Goal: Answer question/provide support: Share knowledge or assist other users

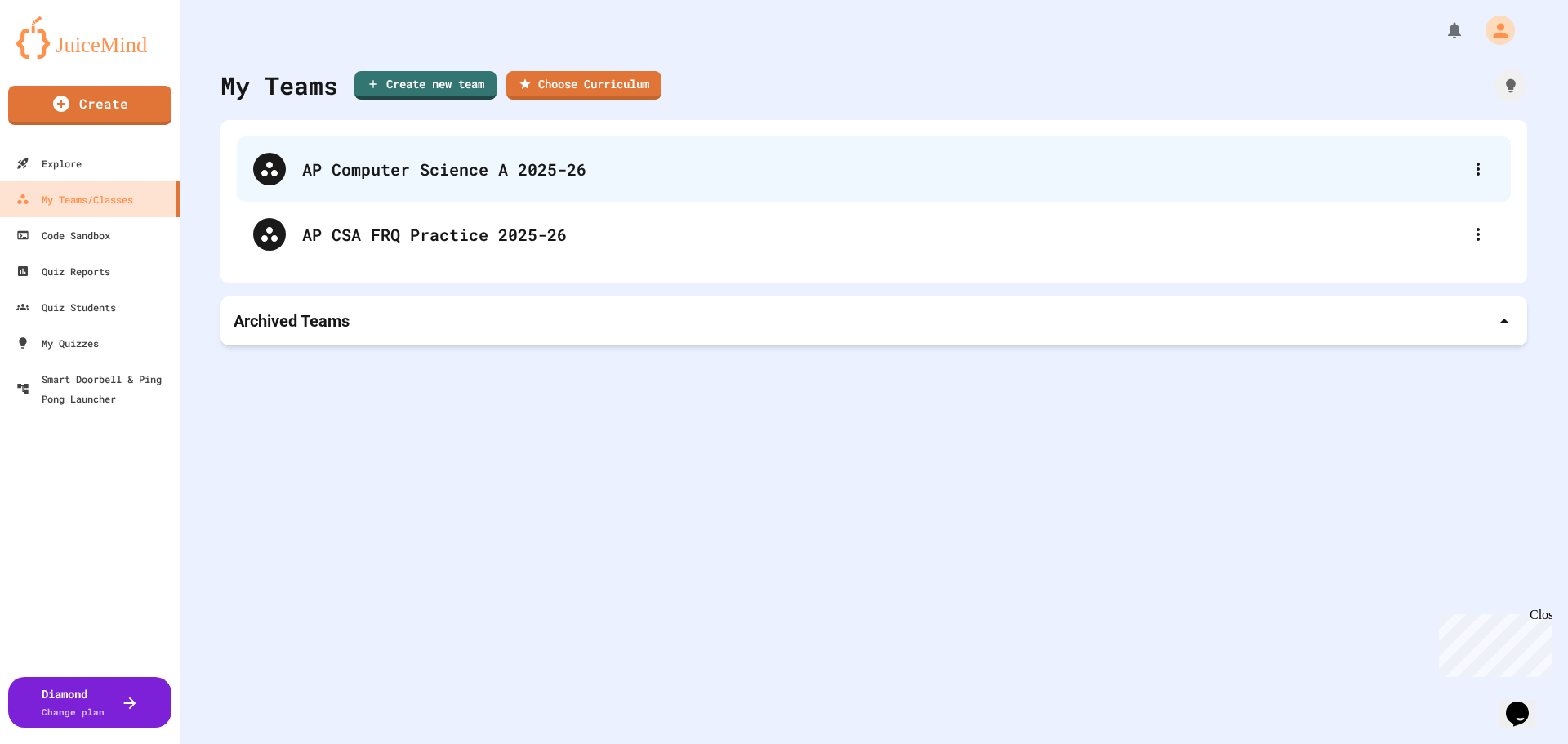
click at [727, 180] on div "AP Computer Science A 2025-26" at bounding box center [882, 169] width 1159 height 25
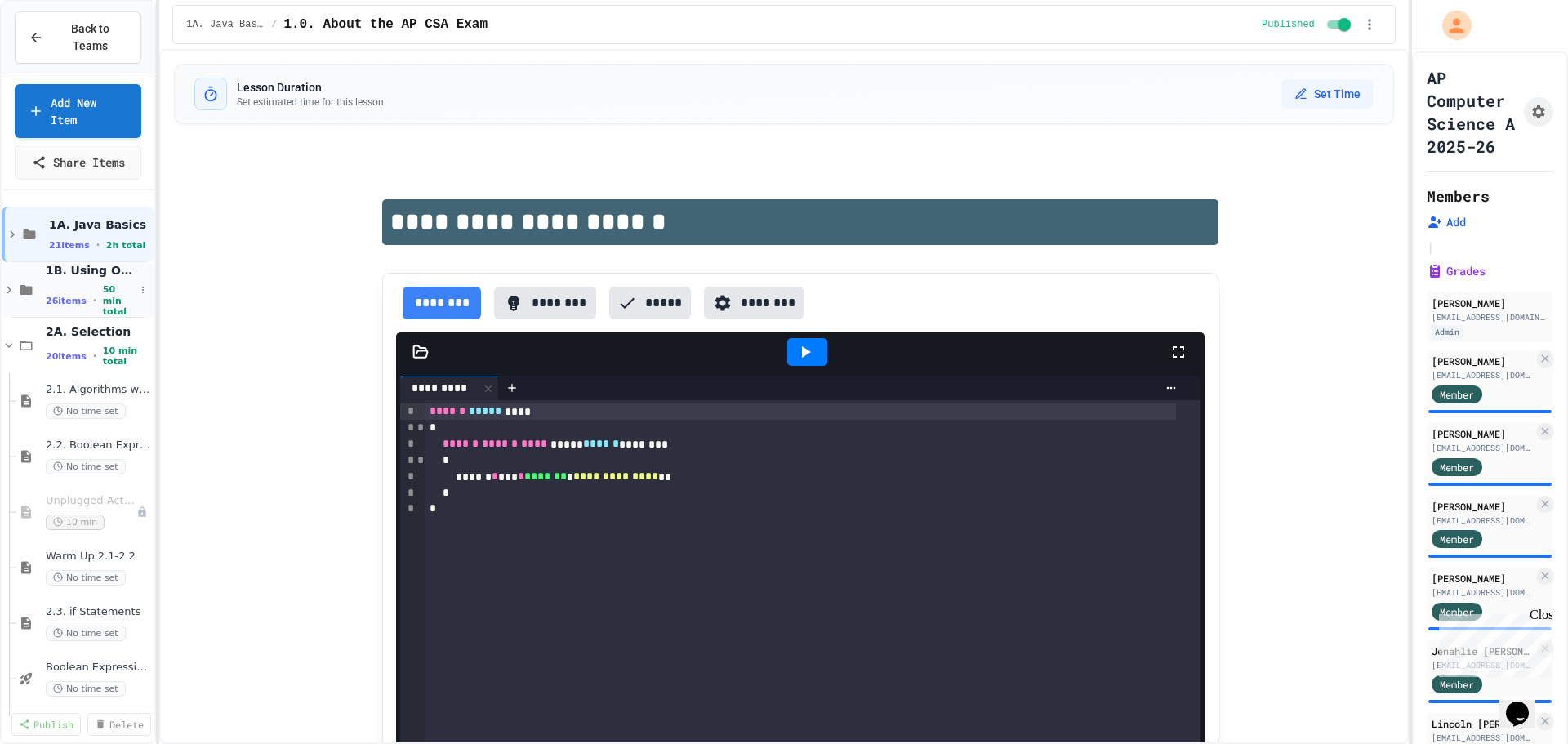
click at [11, 283] on icon at bounding box center [9, 290] width 15 height 15
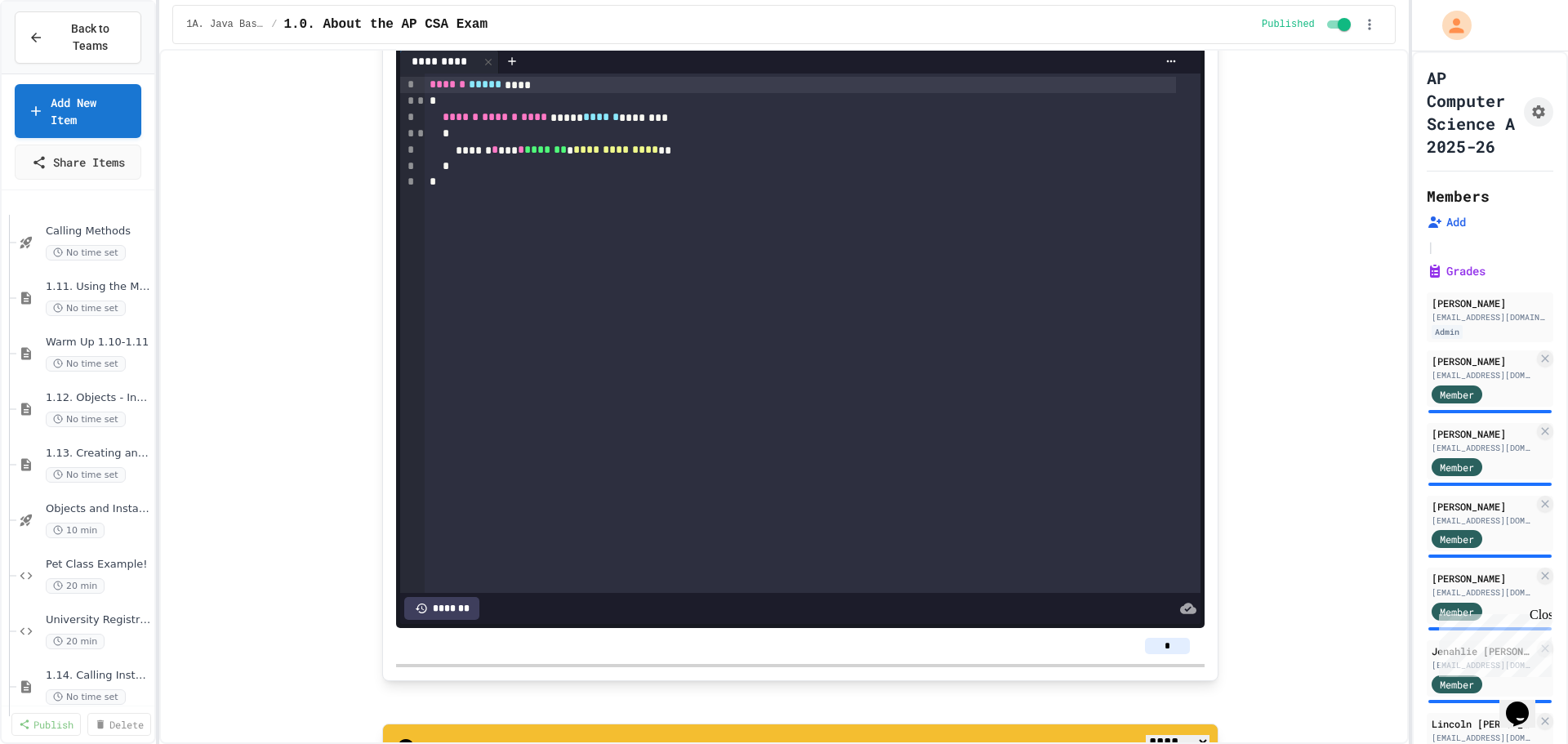
scroll to position [572, 0]
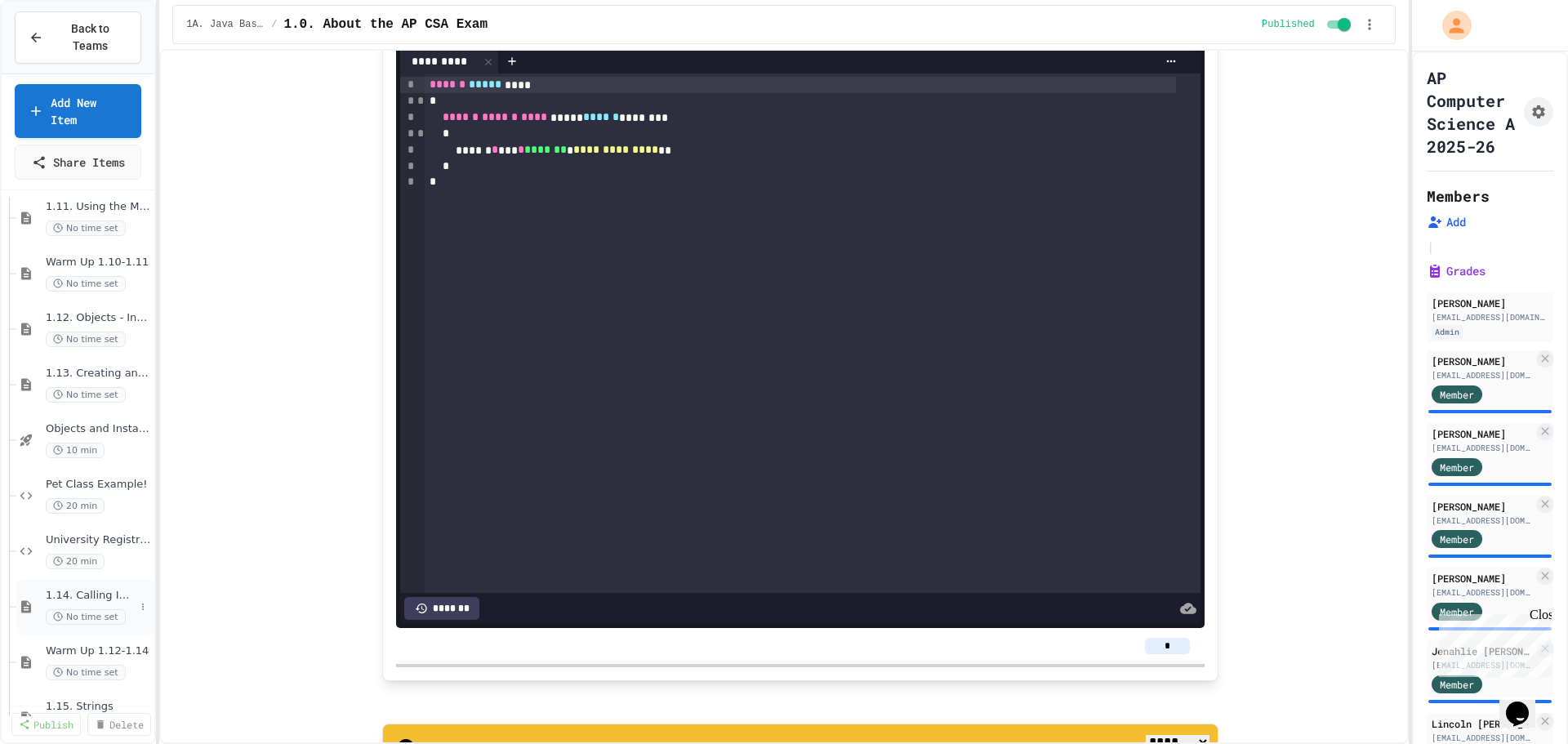
click at [81, 589] on span "1.14. Calling Instance Methods" at bounding box center [90, 596] width 89 height 14
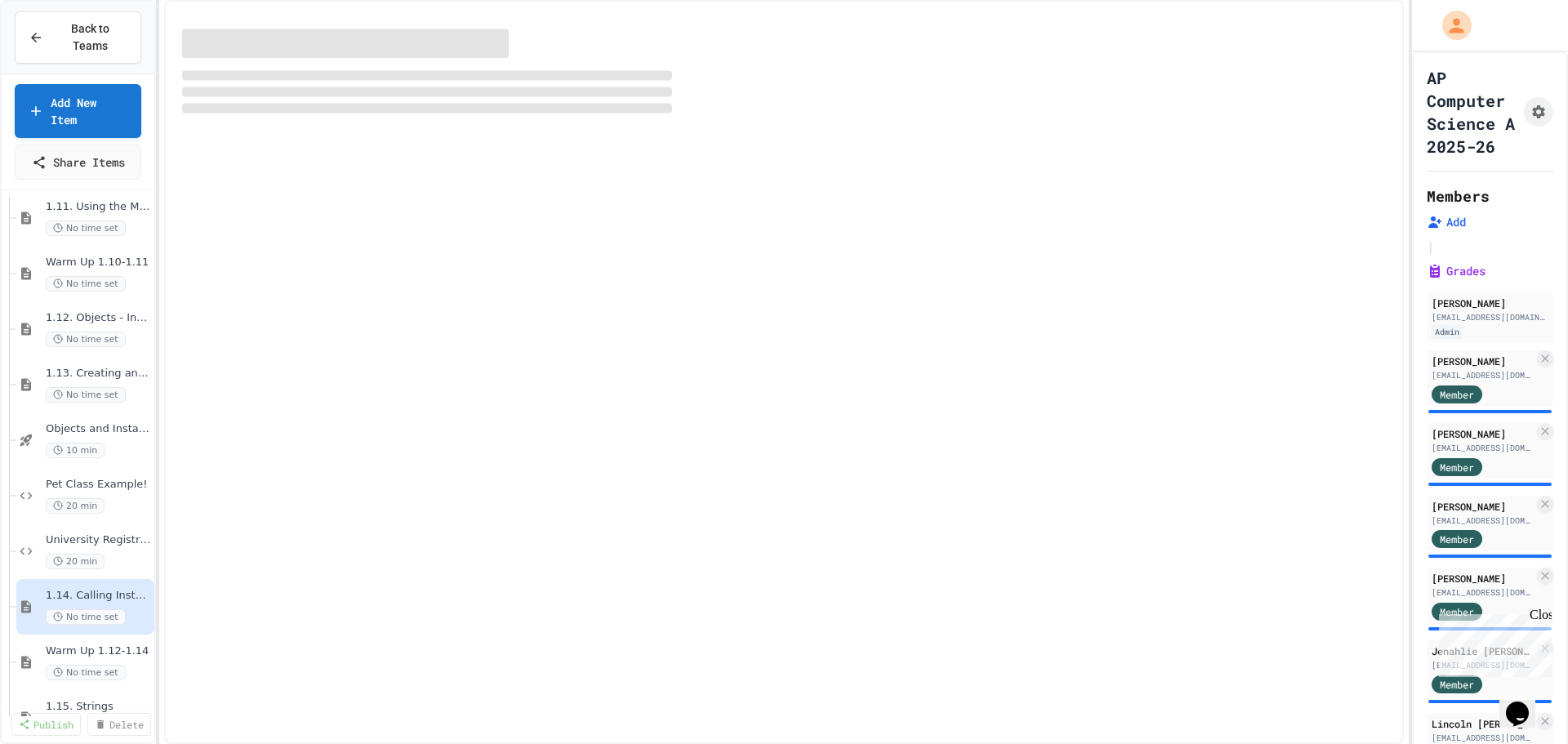
select select "***"
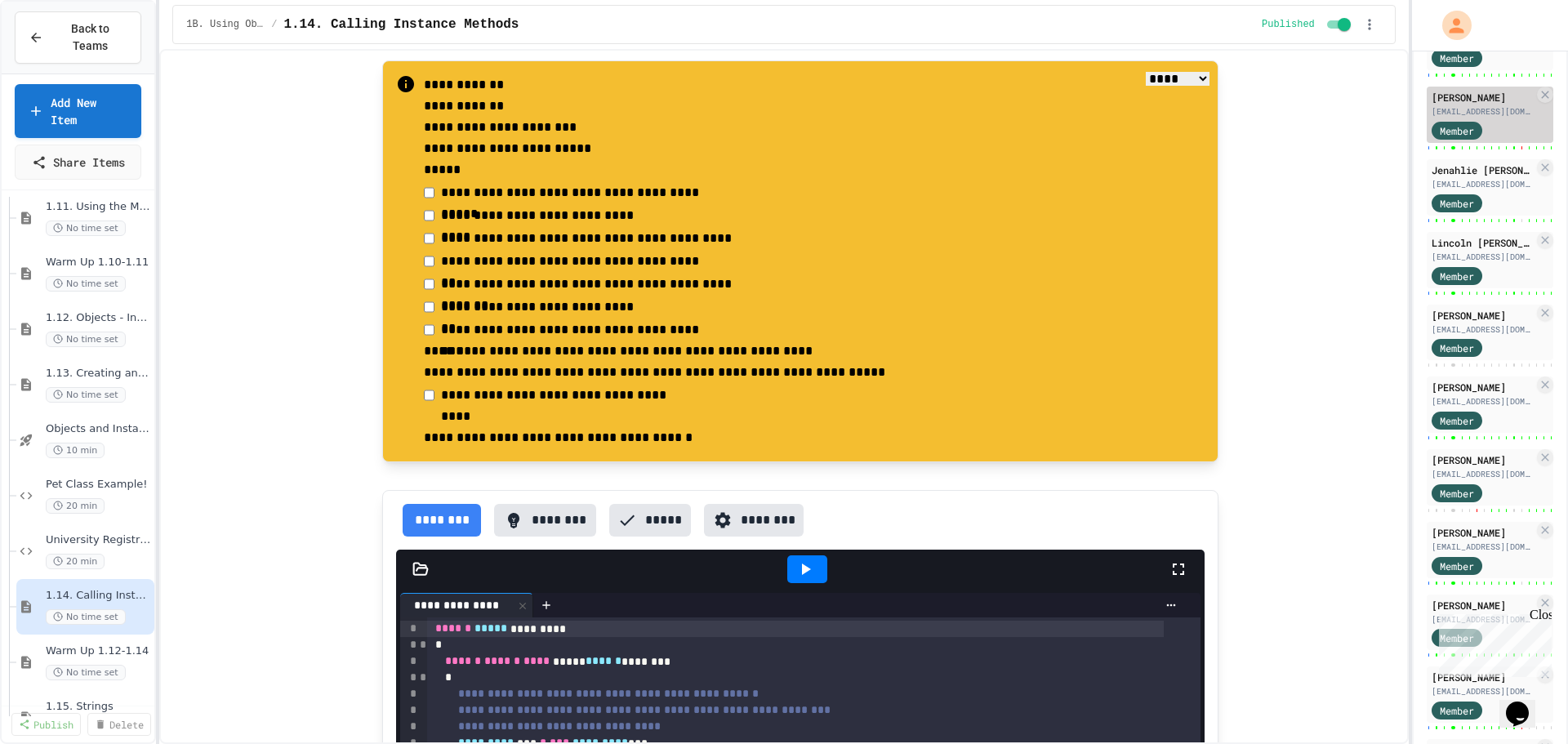
scroll to position [490, 0]
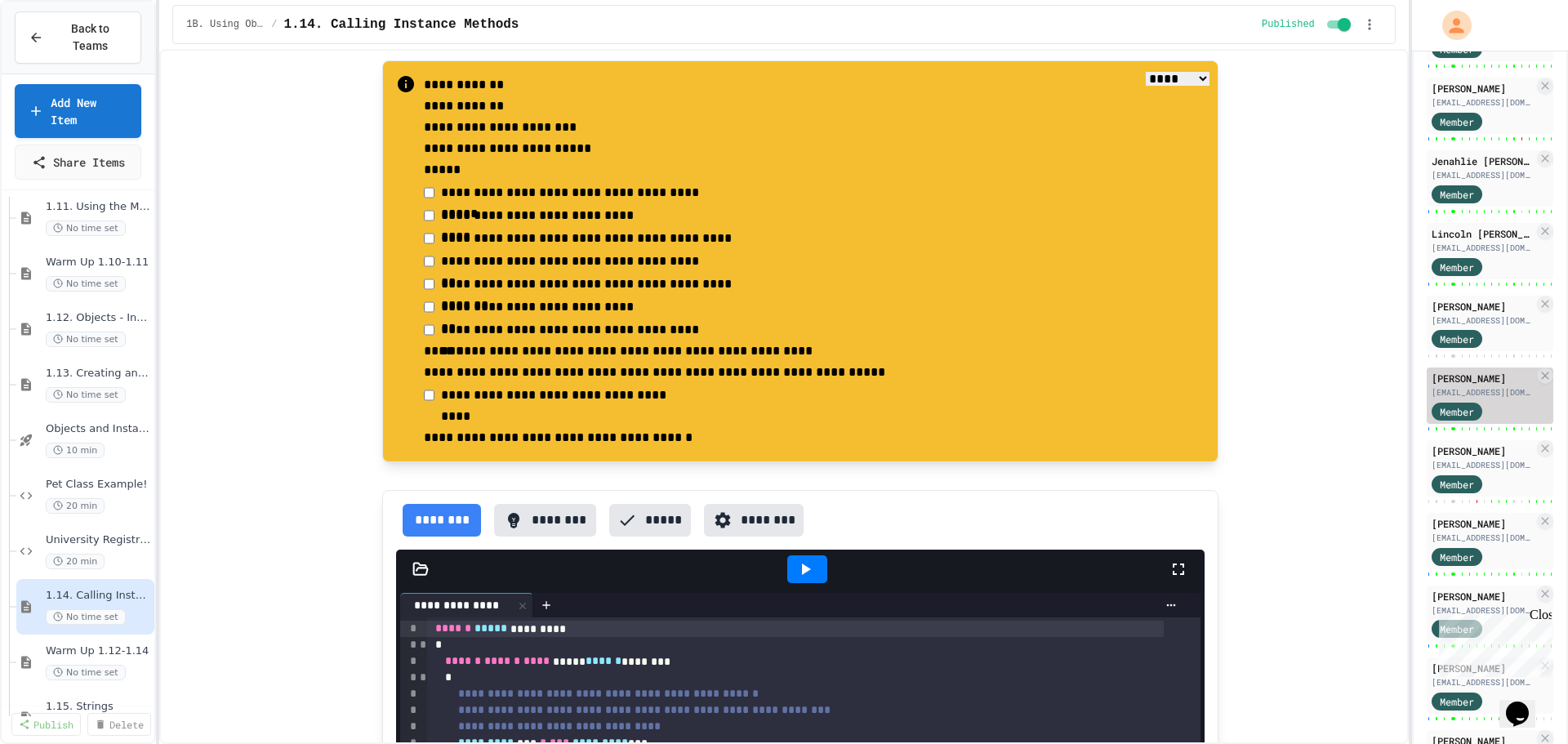
click at [1466, 386] on div "[PERSON_NAME]" at bounding box center [1483, 378] width 102 height 15
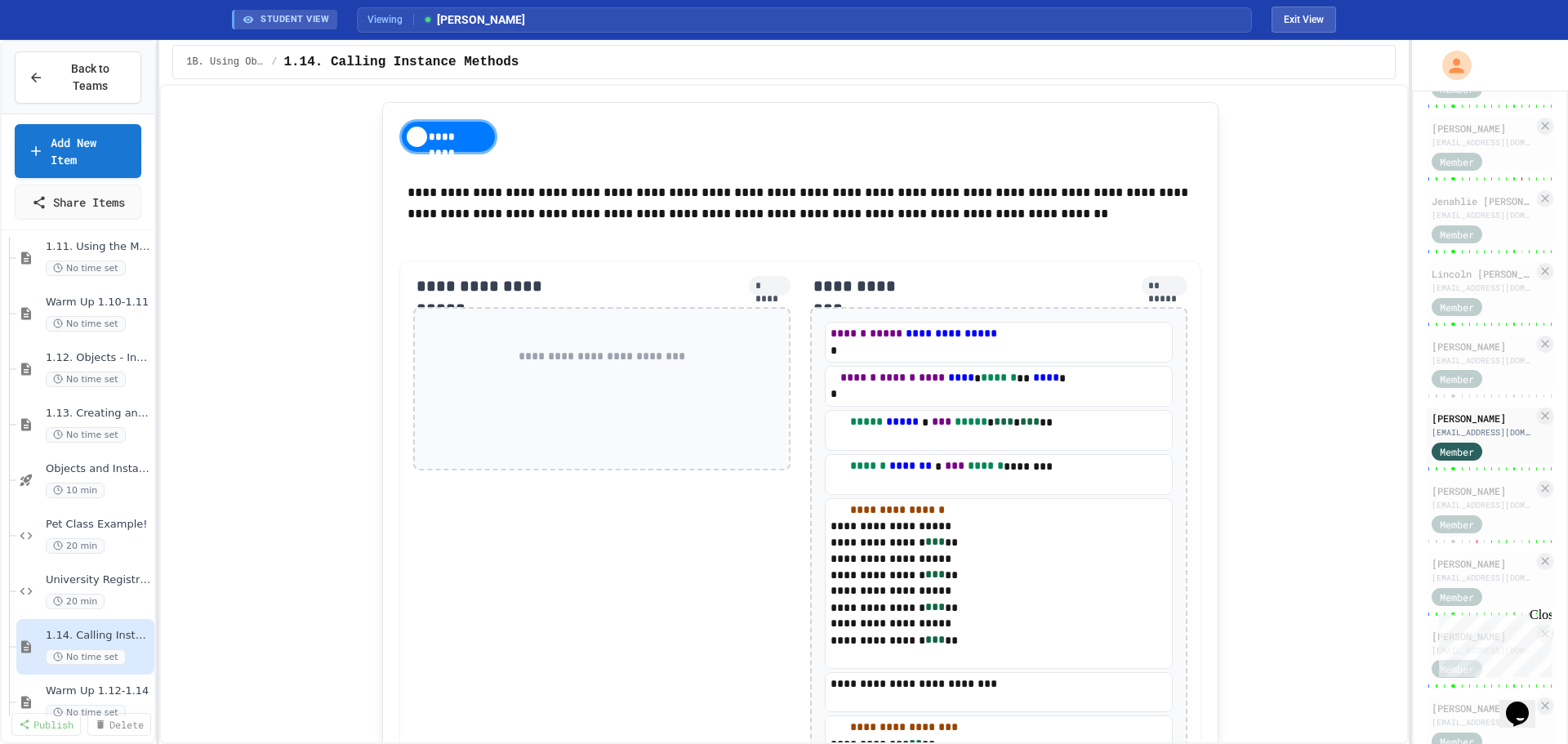
scroll to position [8573, 0]
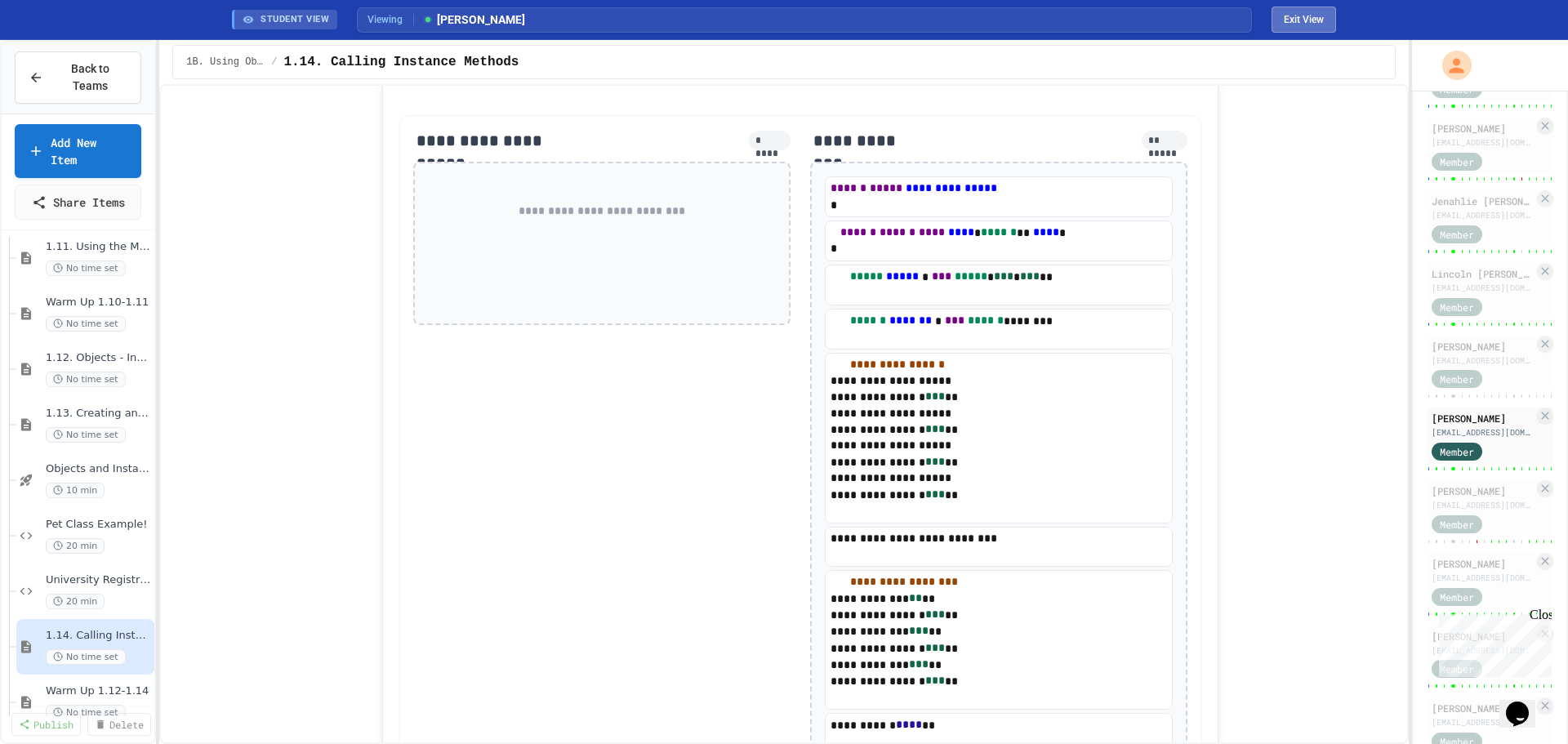
click at [1320, 15] on button "Exit View" at bounding box center [1304, 20] width 64 height 26
select select "***"
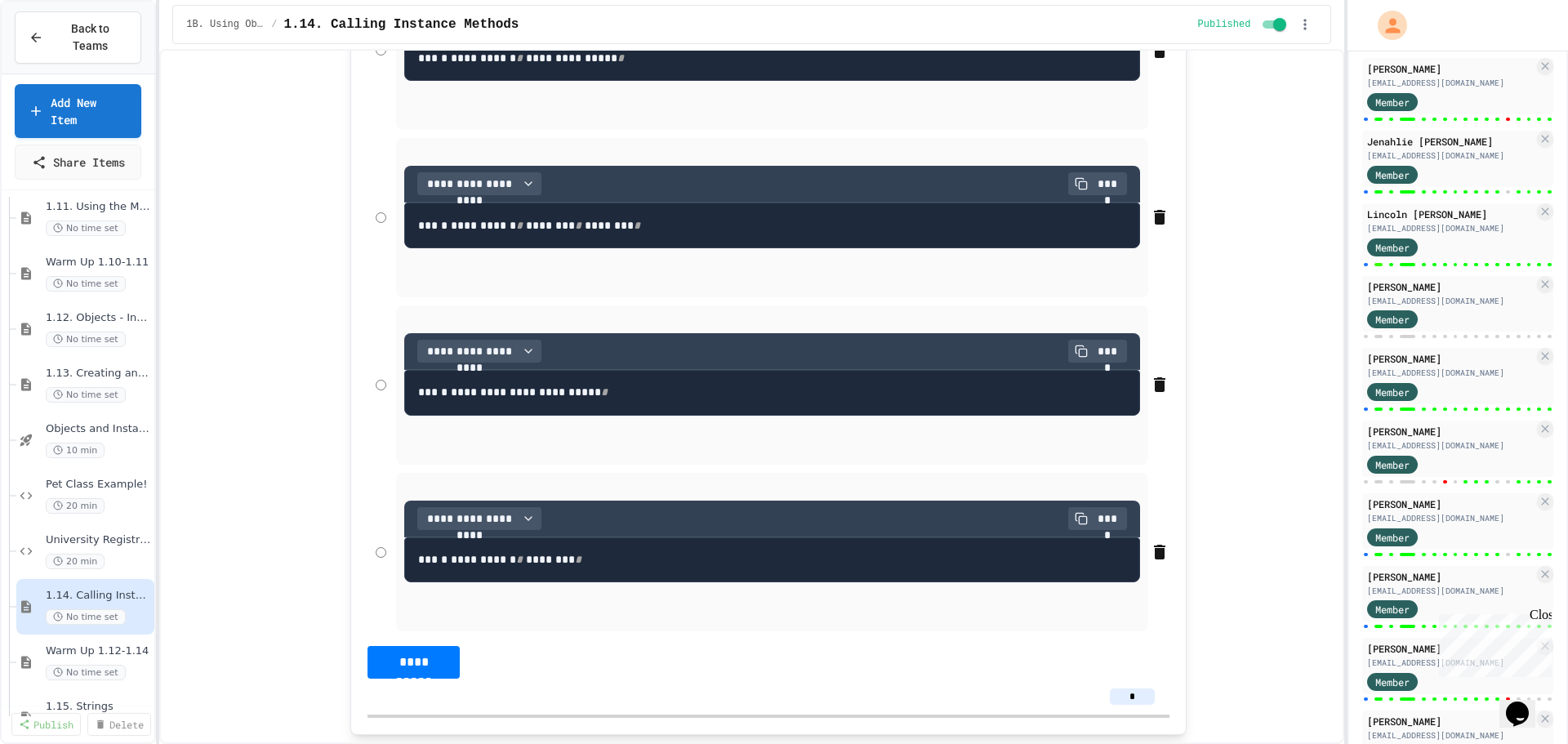
scroll to position [398, 0]
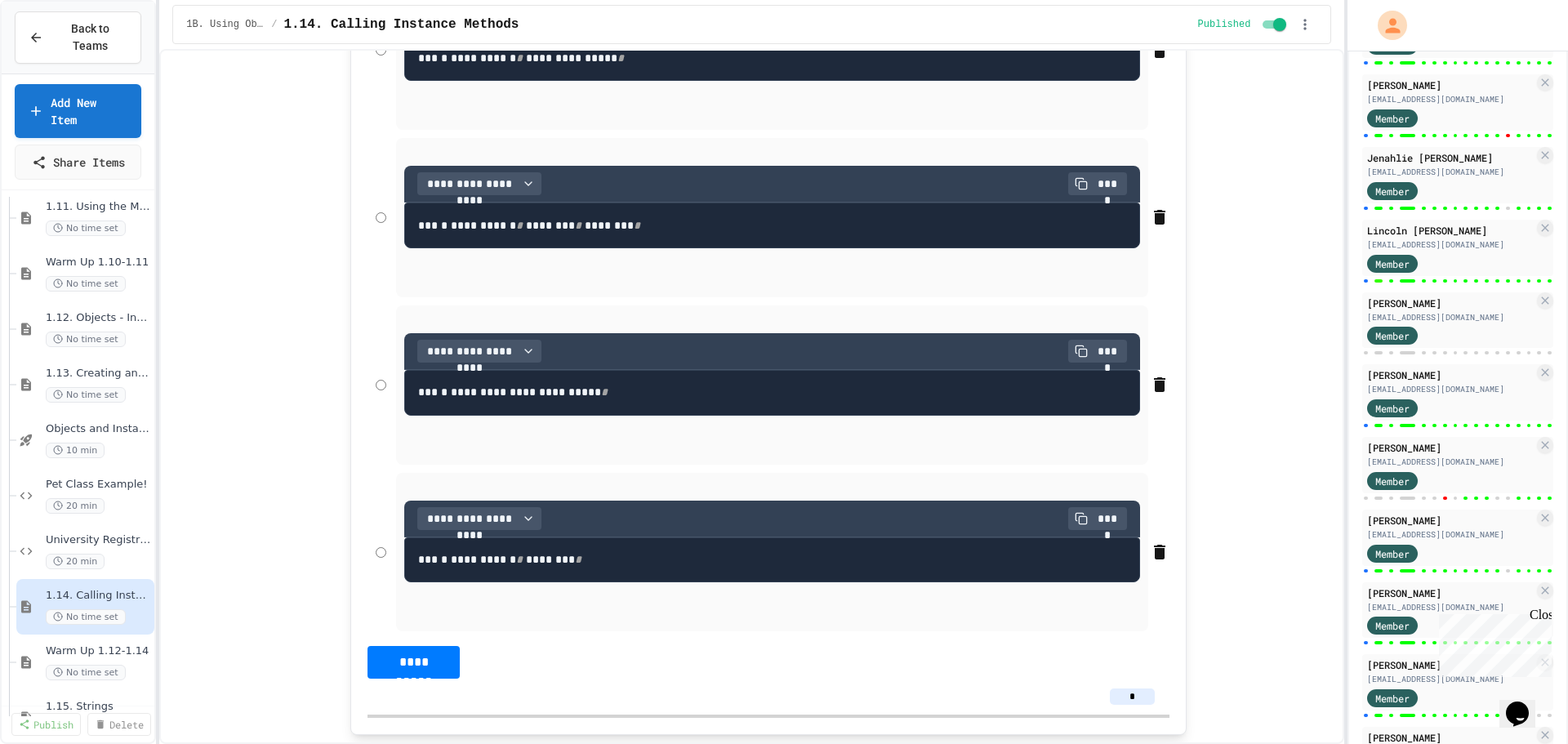
click at [1349, 615] on div "**********" at bounding box center [784, 372] width 1568 height 744
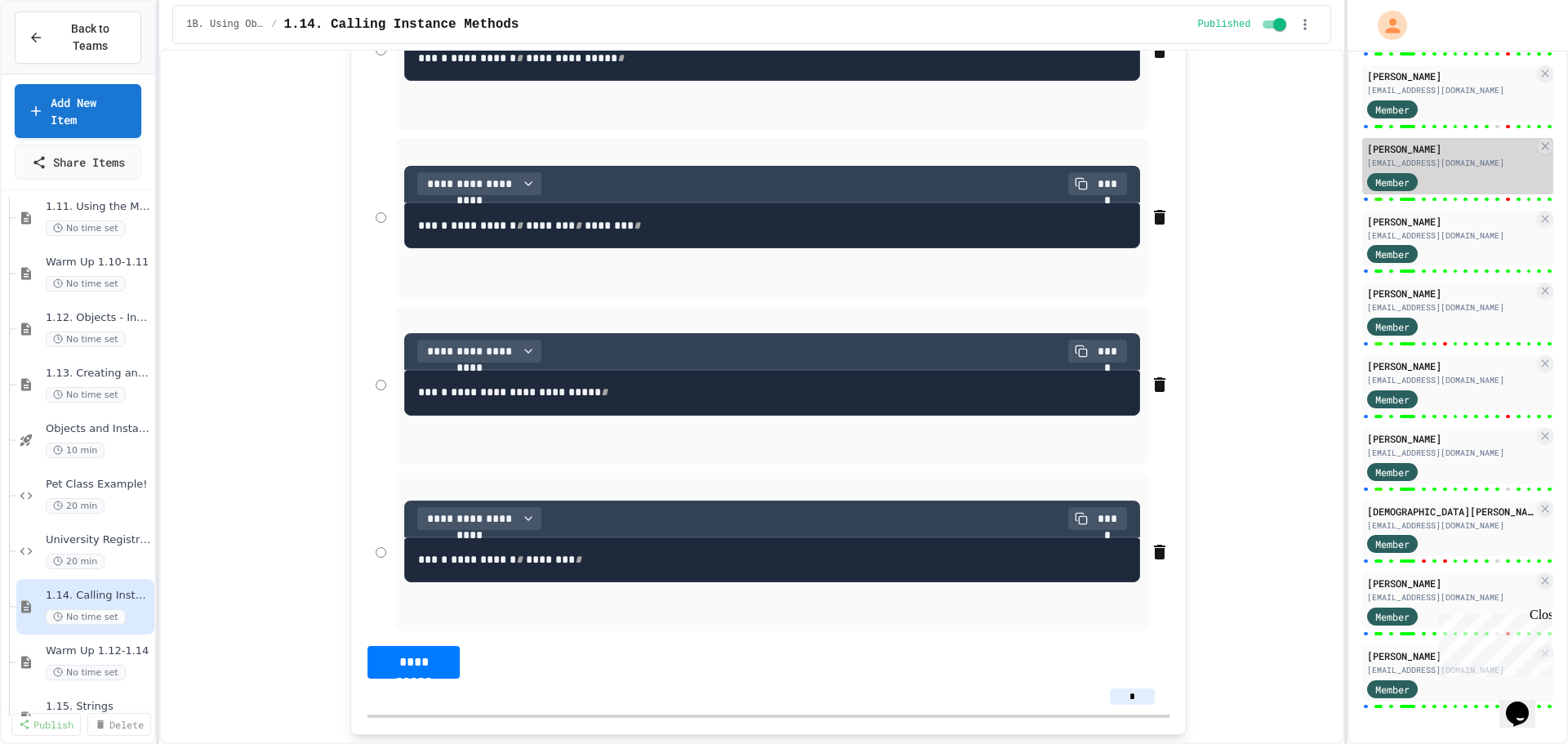
scroll to position [1739, 0]
click at [1544, 617] on div "Close" at bounding box center [1541, 618] width 21 height 21
click at [93, 644] on div "Warm Up 1.12-1.14 No time set" at bounding box center [90, 662] width 89 height 36
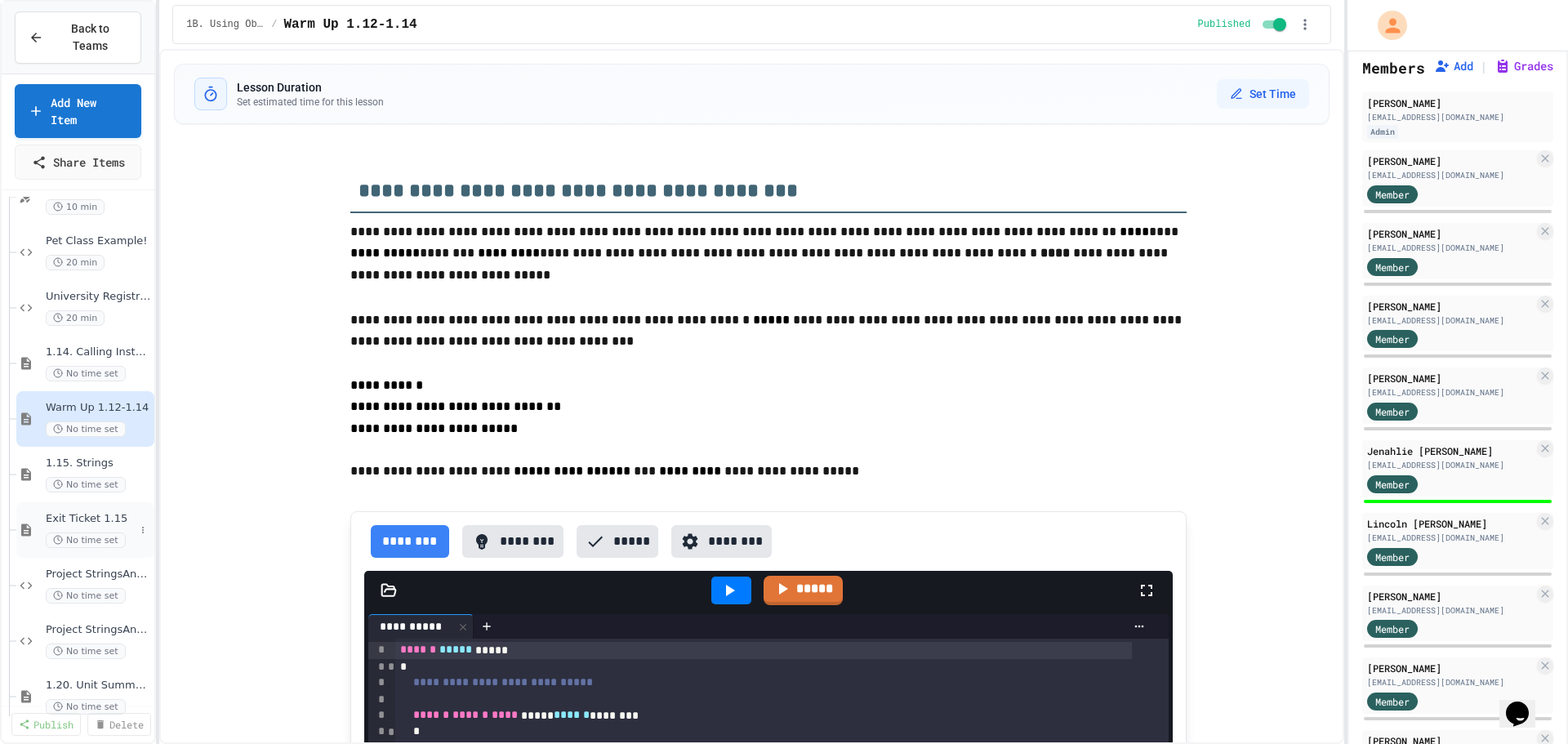
scroll to position [817, 0]
click at [74, 476] on span "No time set" at bounding box center [85, 483] width 80 height 15
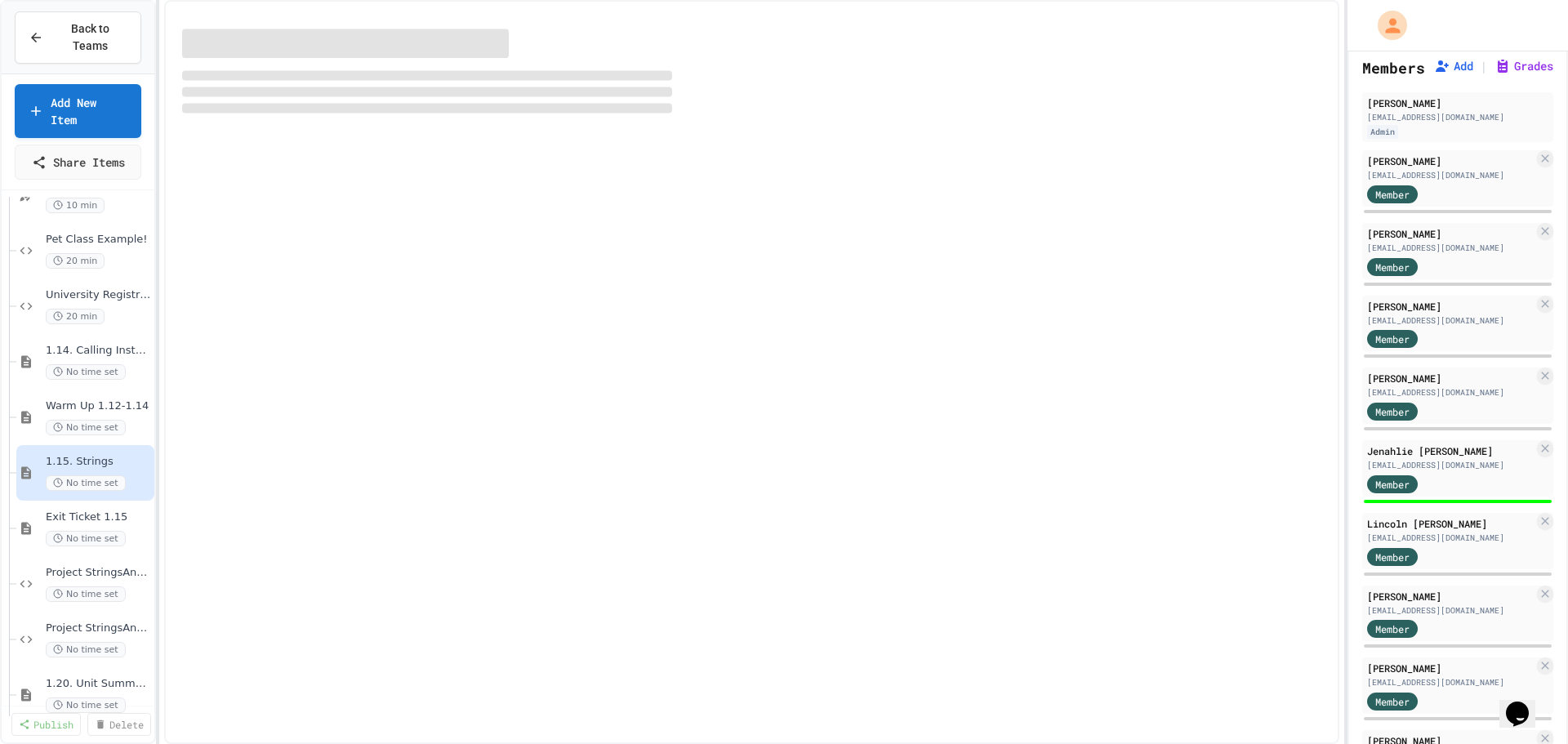
select select "***"
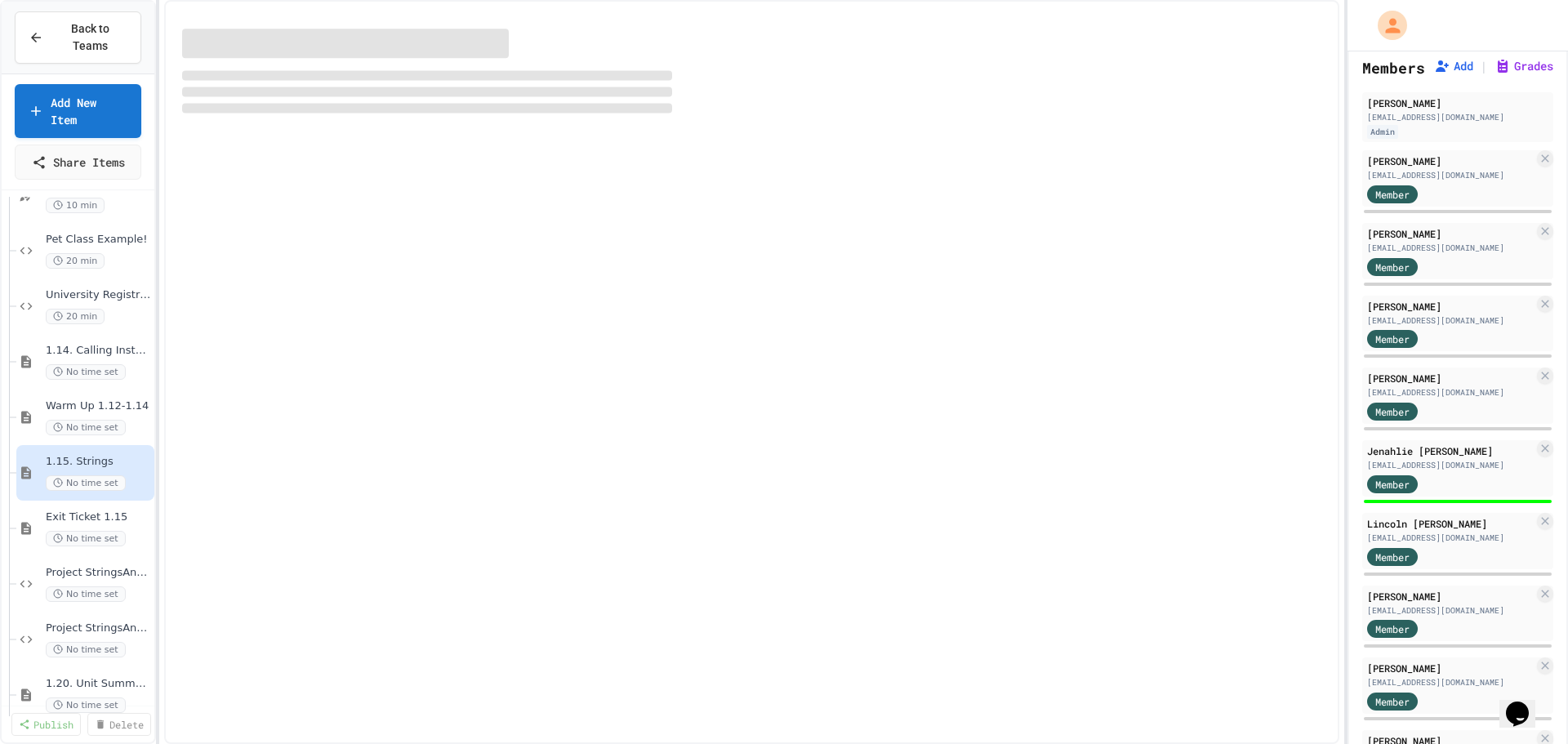
select select "***"
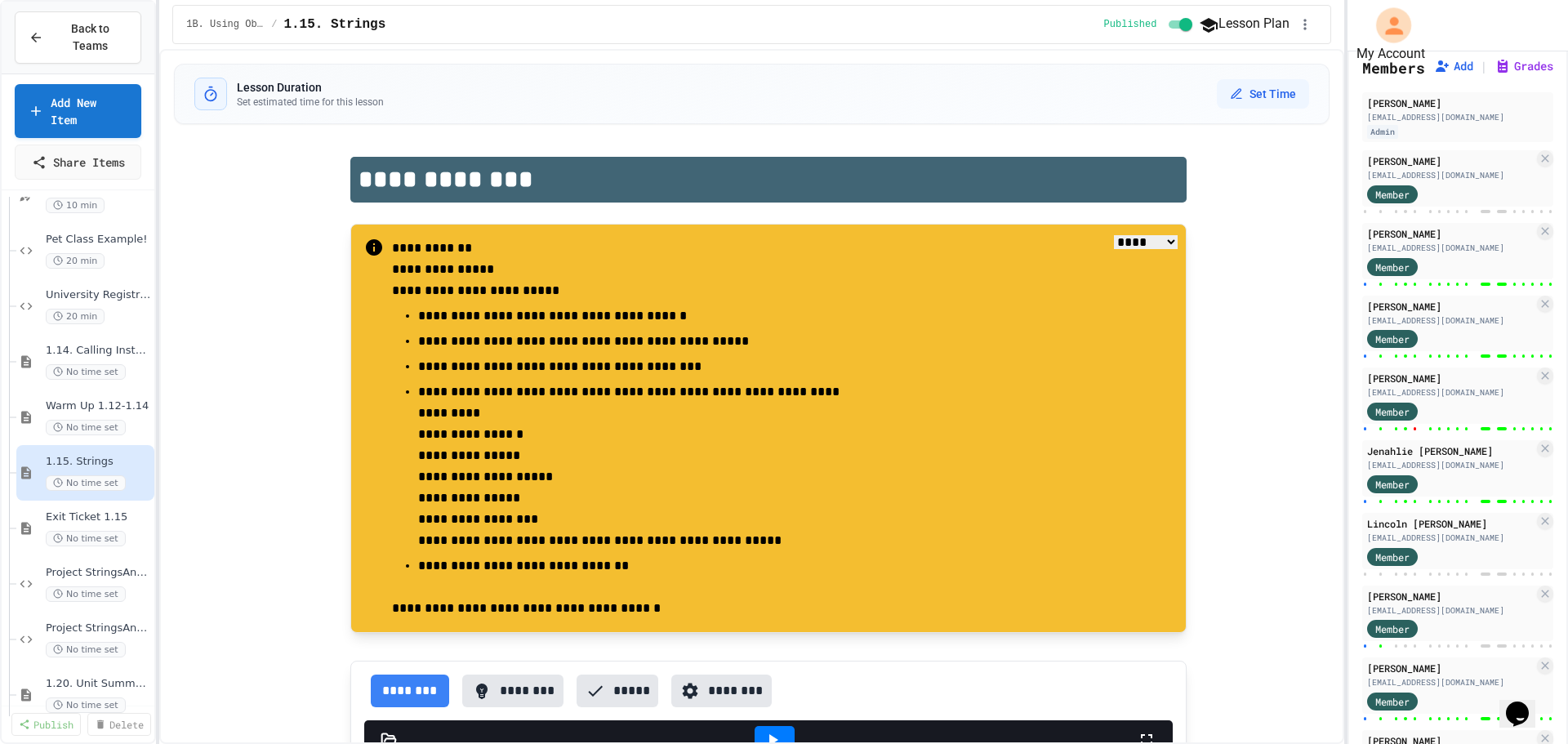
click at [1377, 33] on div "My Account" at bounding box center [1393, 25] width 35 height 35
click at [1283, 360] on div at bounding box center [784, 372] width 1568 height 744
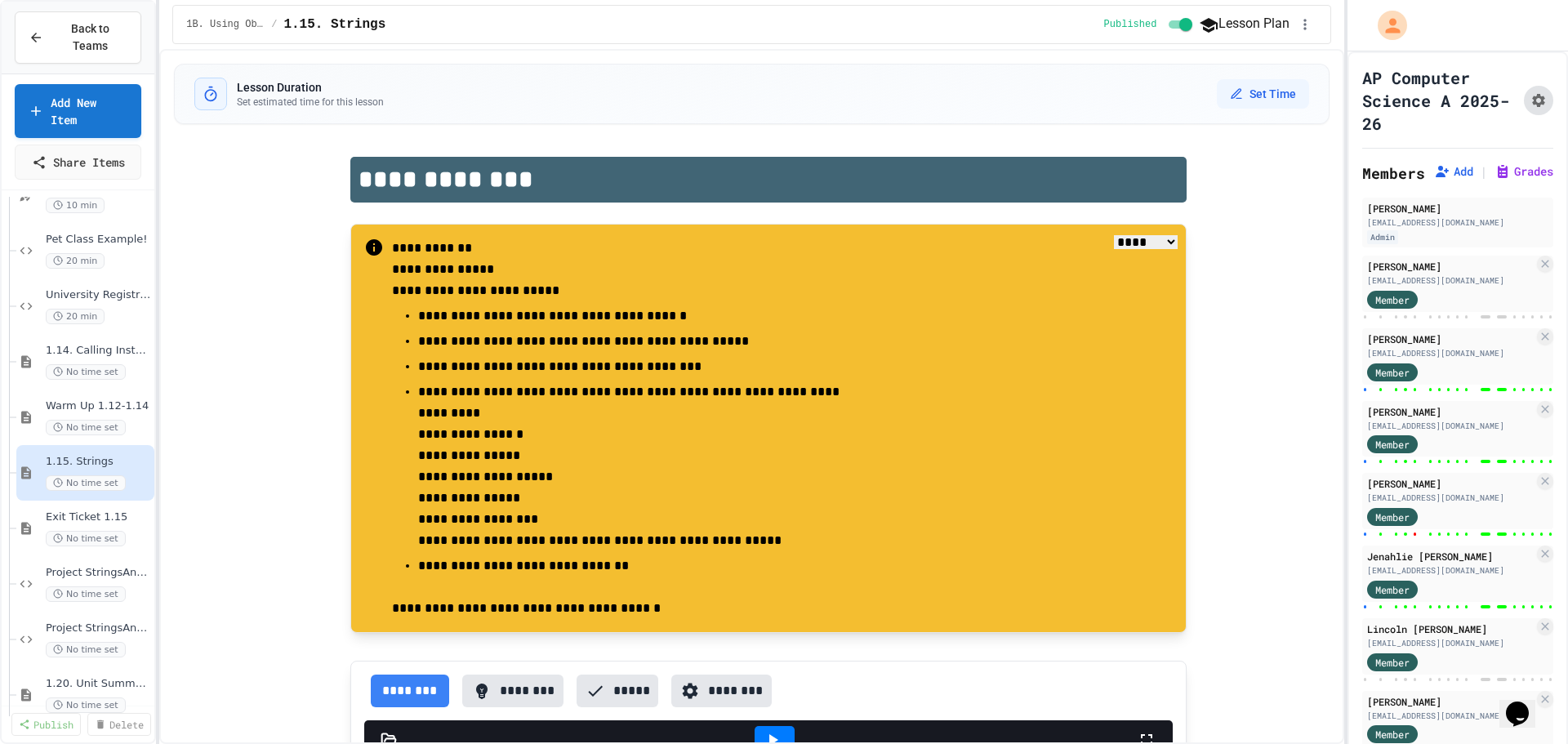
click at [1530, 102] on icon "Assignment Settings" at bounding box center [1538, 100] width 16 height 16
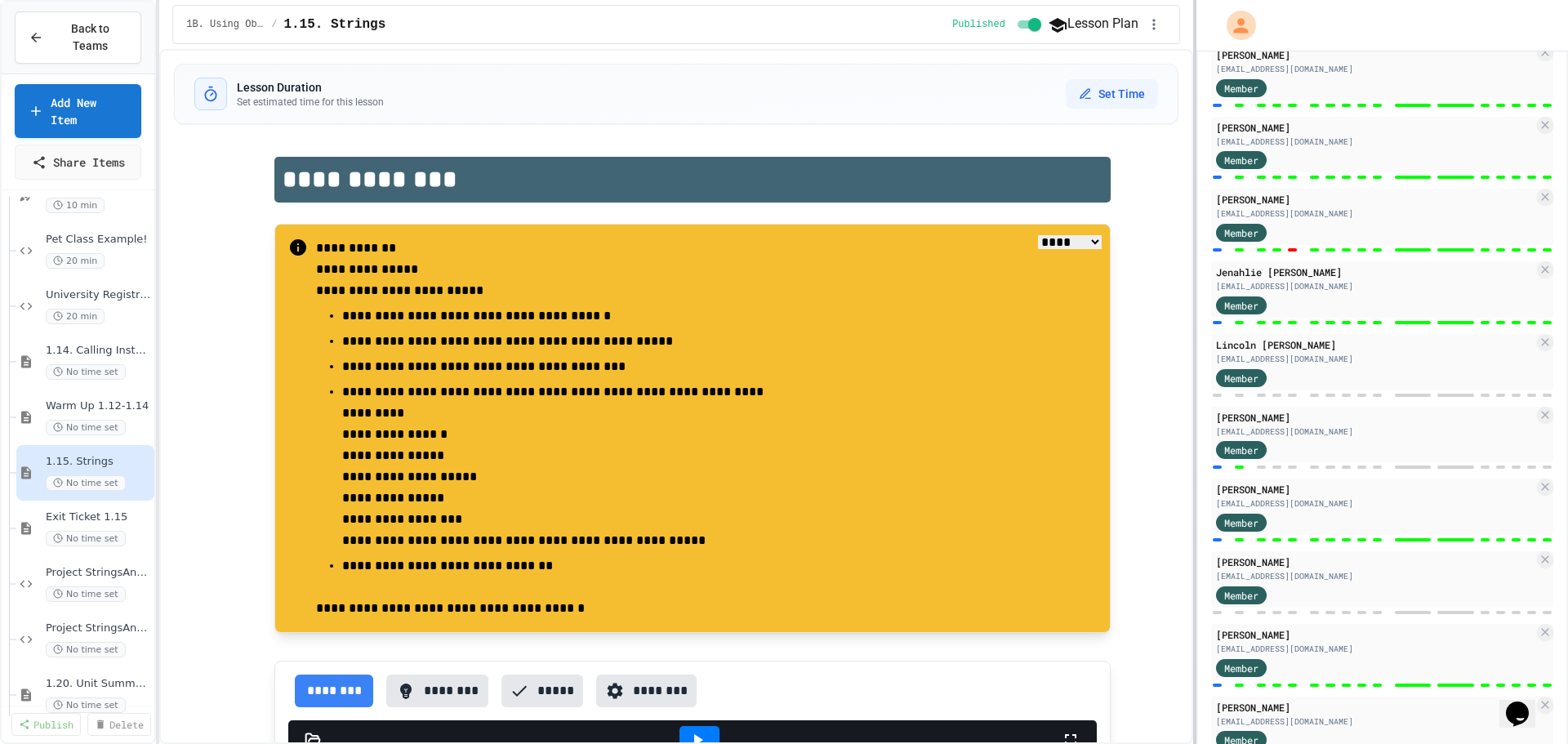
scroll to position [196, 0]
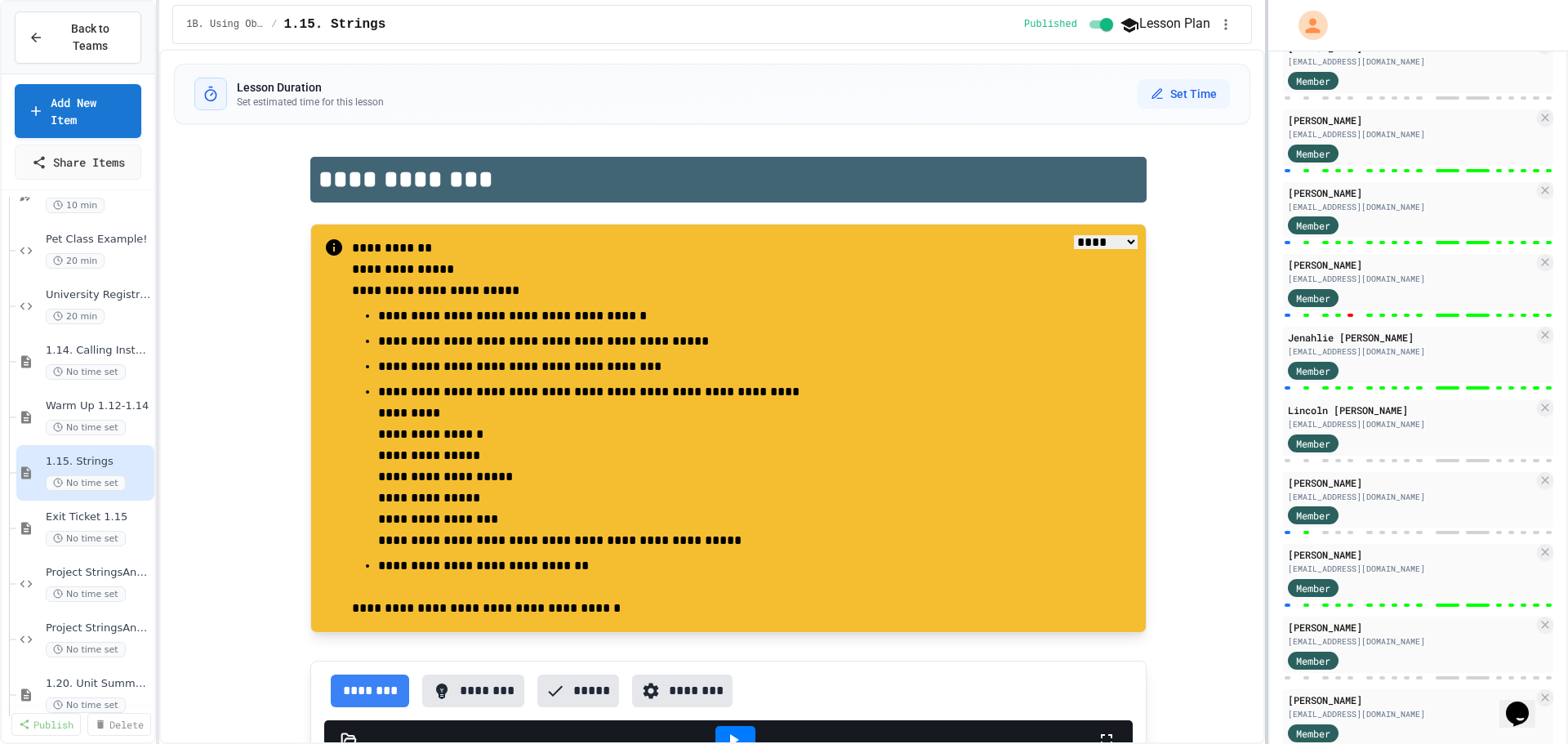
click at [1266, 398] on div at bounding box center [1266, 372] width 3 height 744
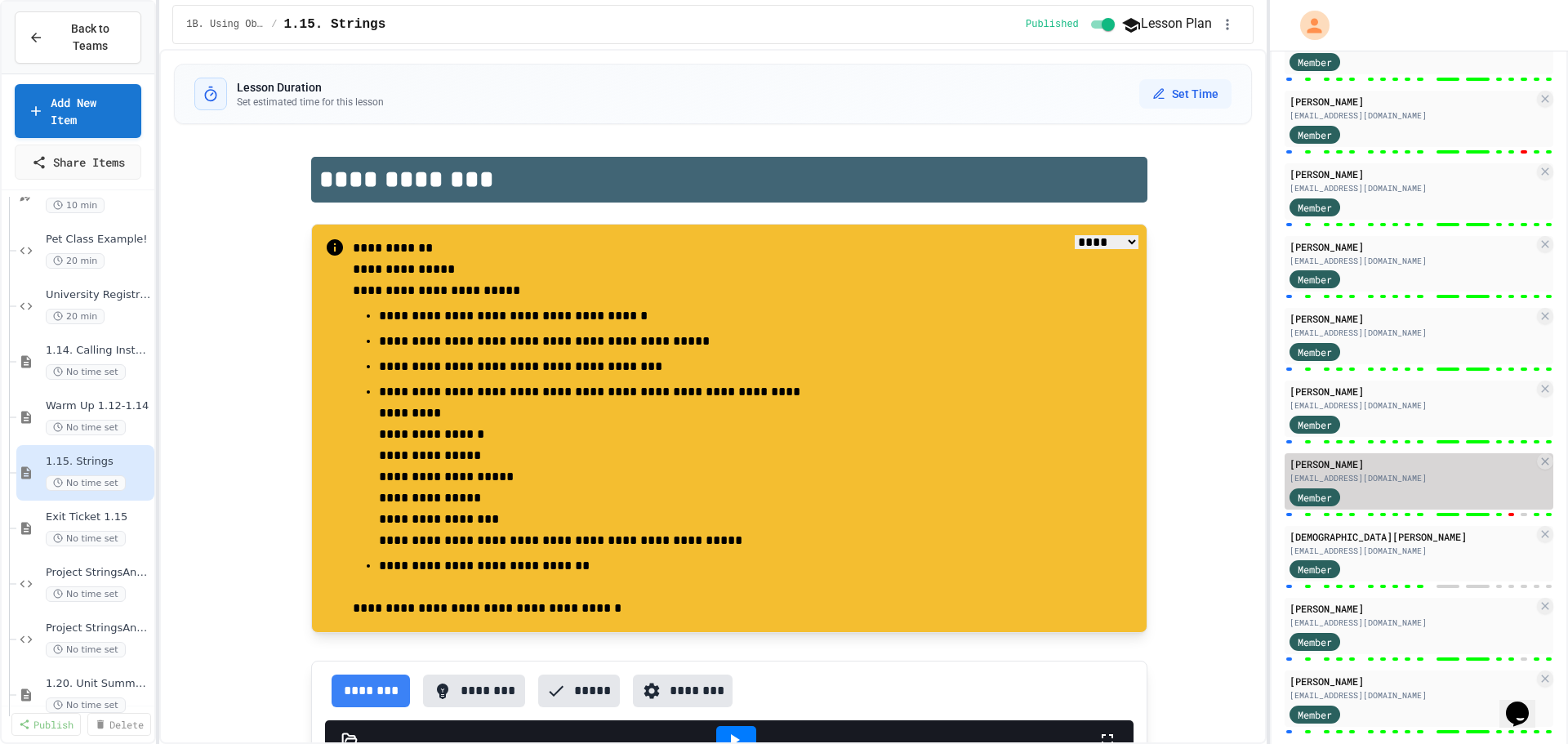
scroll to position [1689, 0]
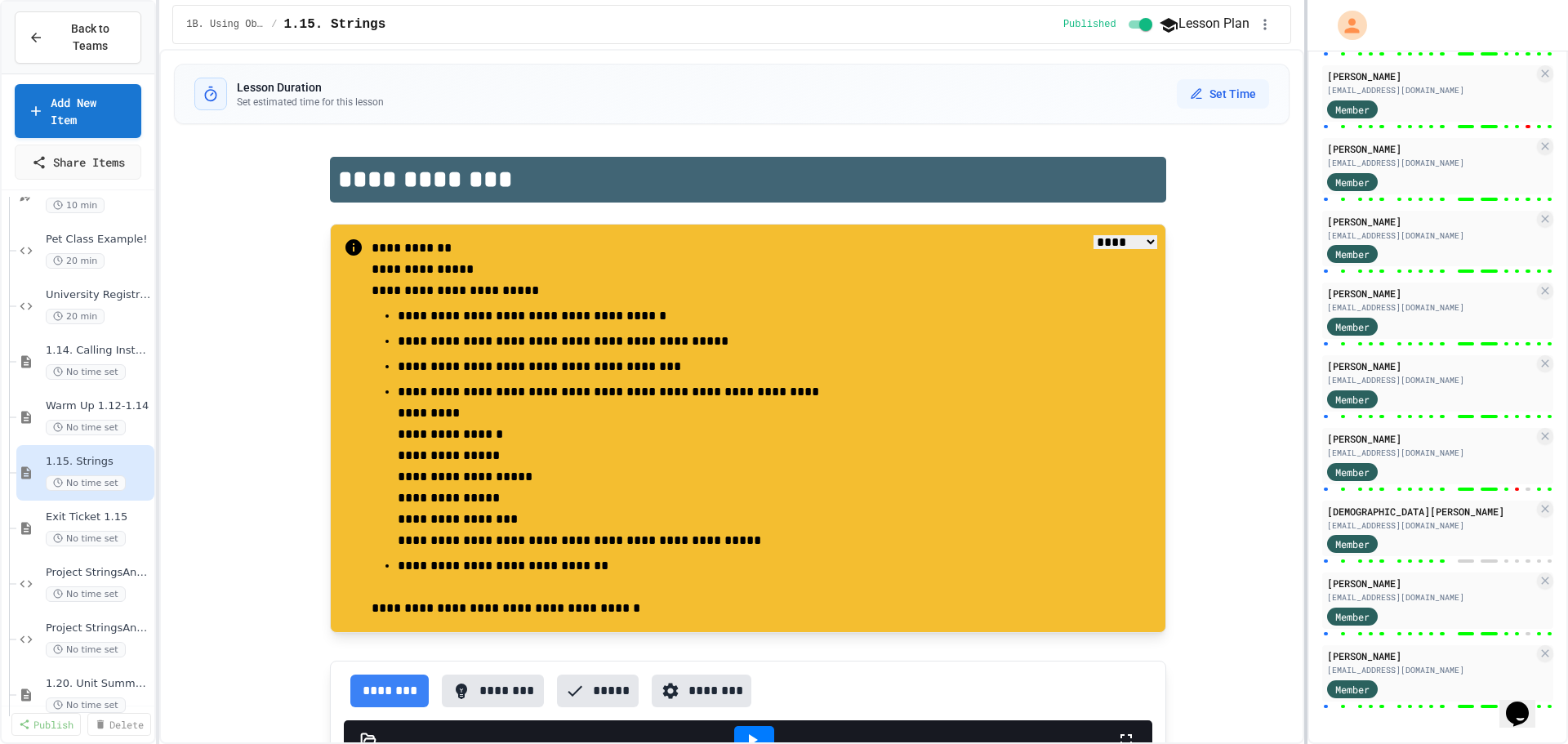
click at [1308, 492] on div at bounding box center [1305, 372] width 3 height 744
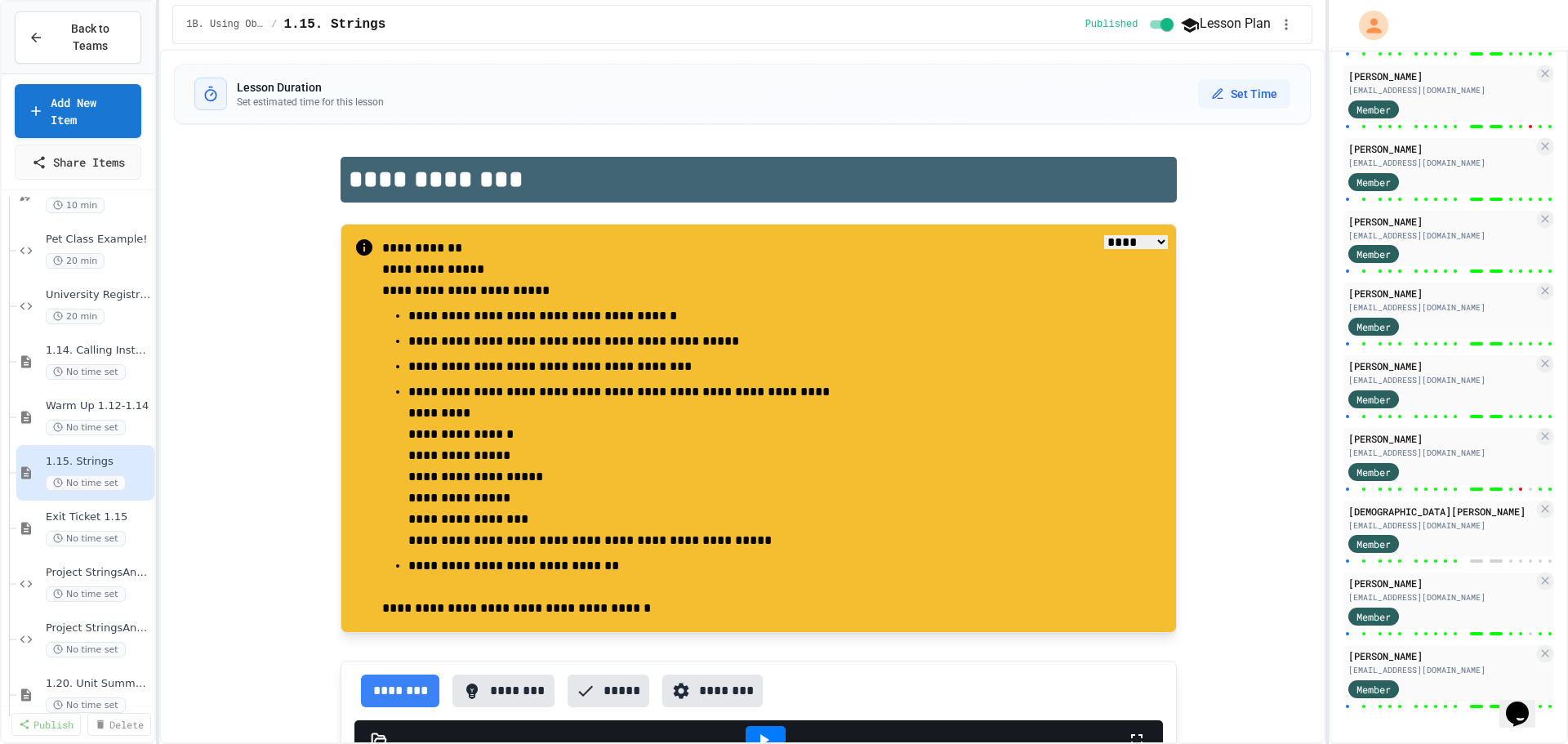
scroll to position [1739, 0]
click at [79, 510] on span "Exit Ticket 1.15" at bounding box center [90, 517] width 89 height 14
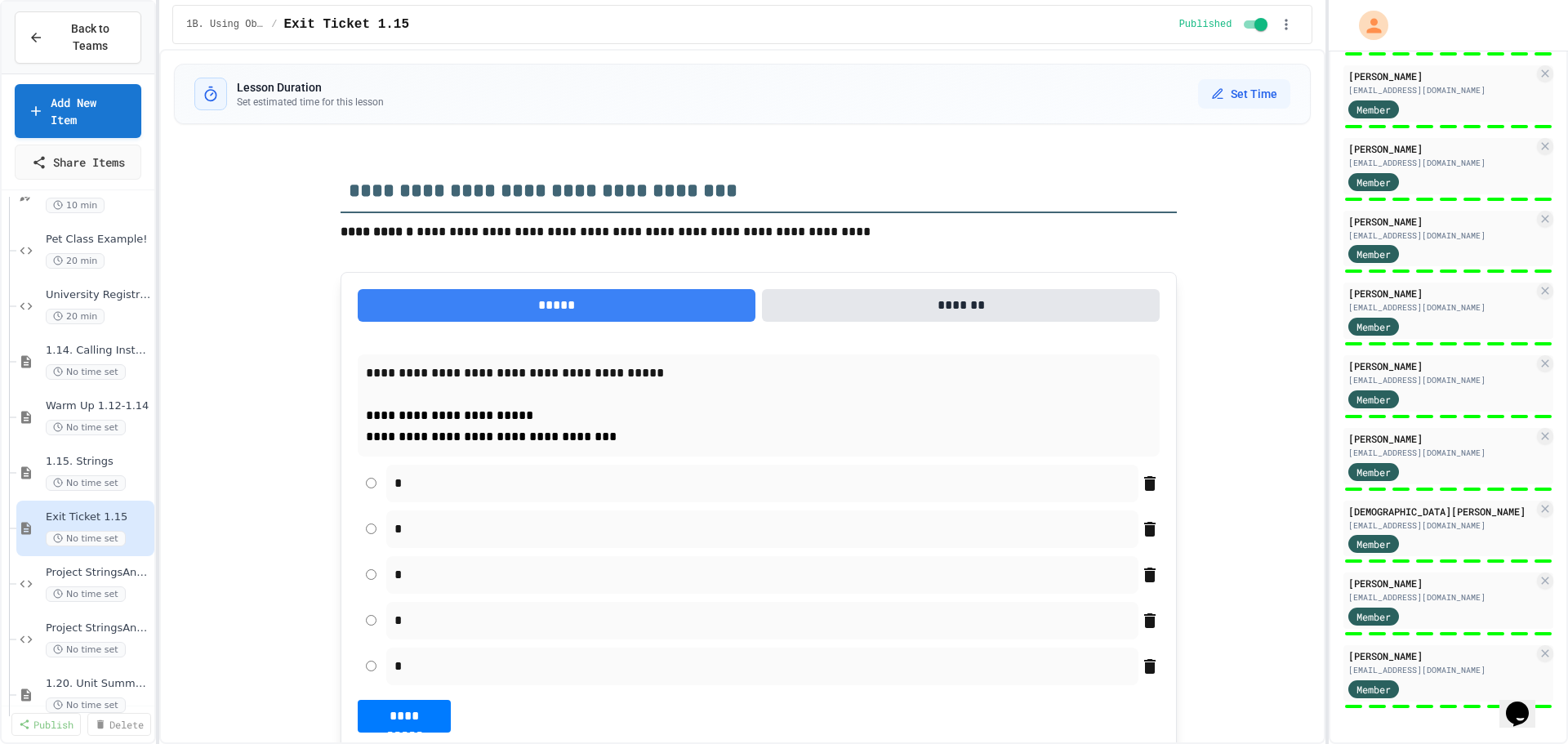
scroll to position [1739, 0]
click at [27, 577] on icon at bounding box center [26, 584] width 20 height 15
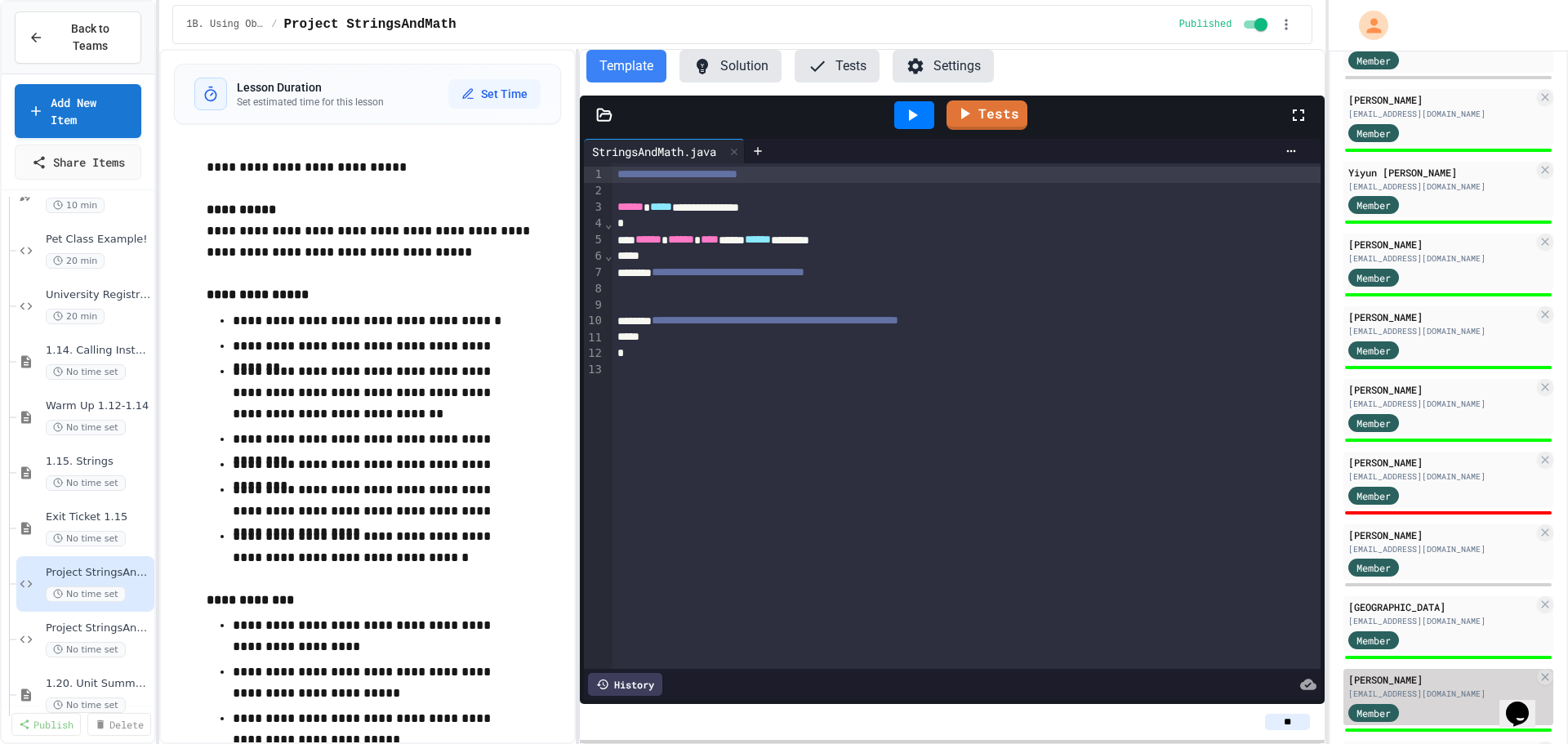
scroll to position [1085, 0]
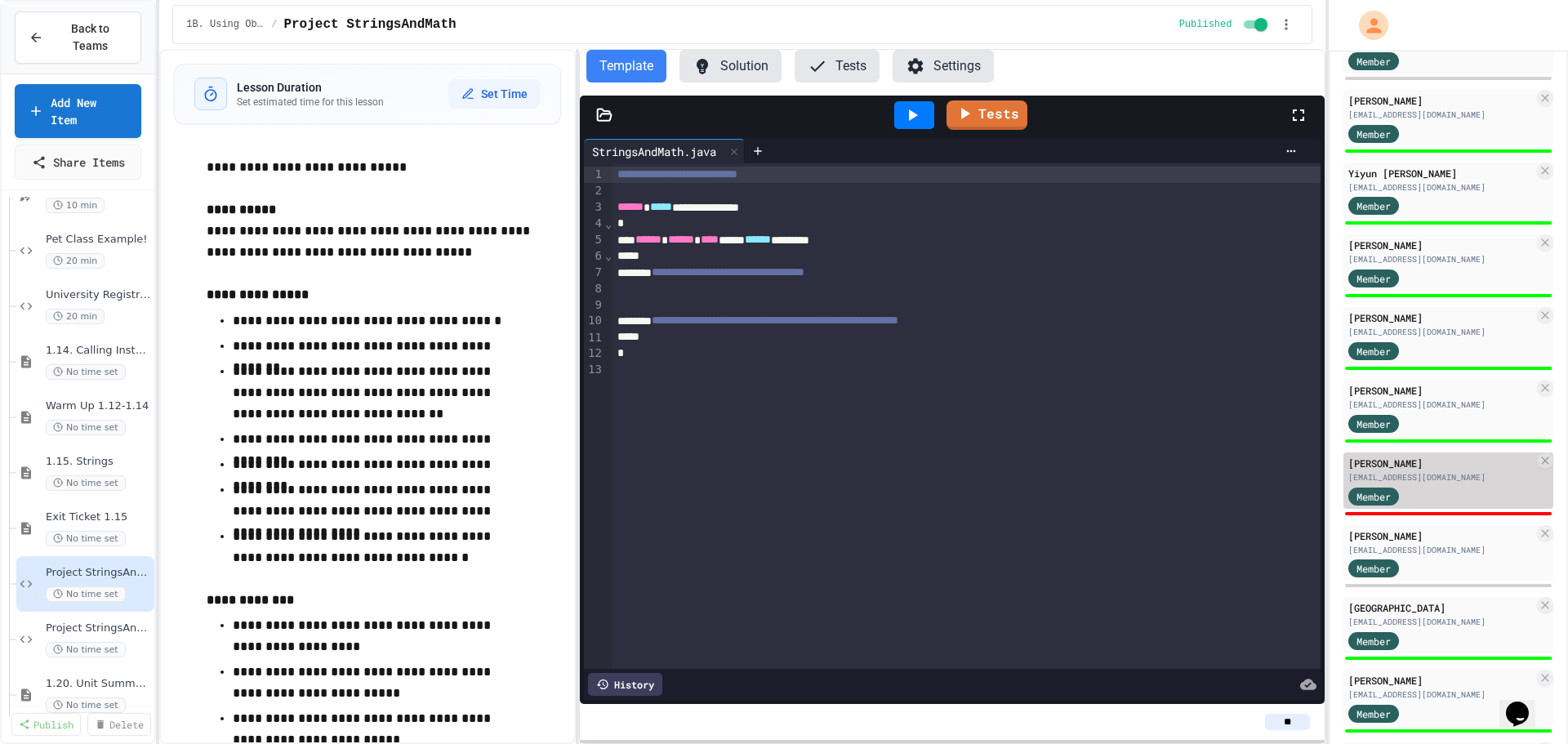
click at [1449, 506] on div "Member" at bounding box center [1441, 495] width 185 height 21
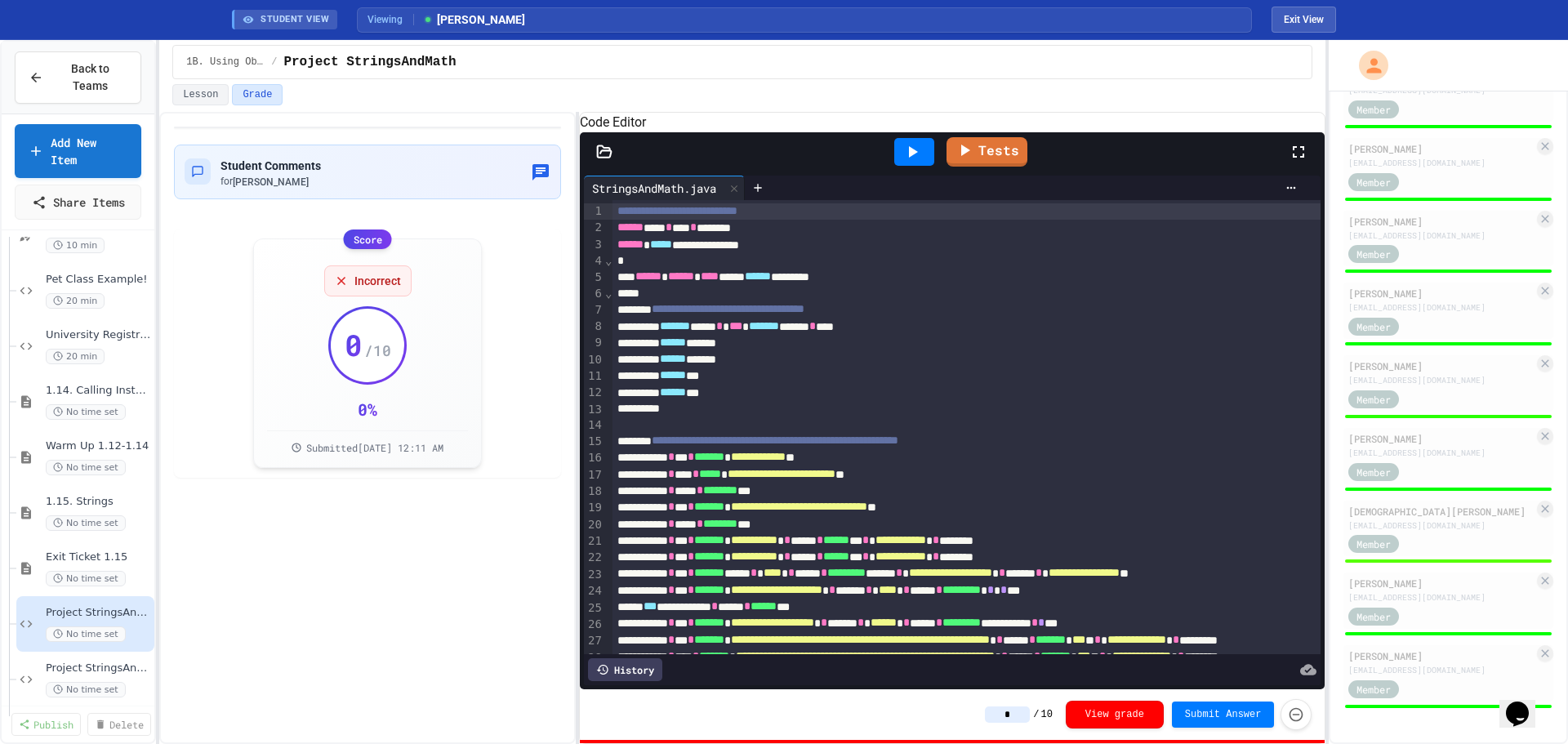
scroll to position [1778, 0]
click at [63, 662] on span "Project StringsAndMath (File Input)" at bounding box center [90, 668] width 89 height 14
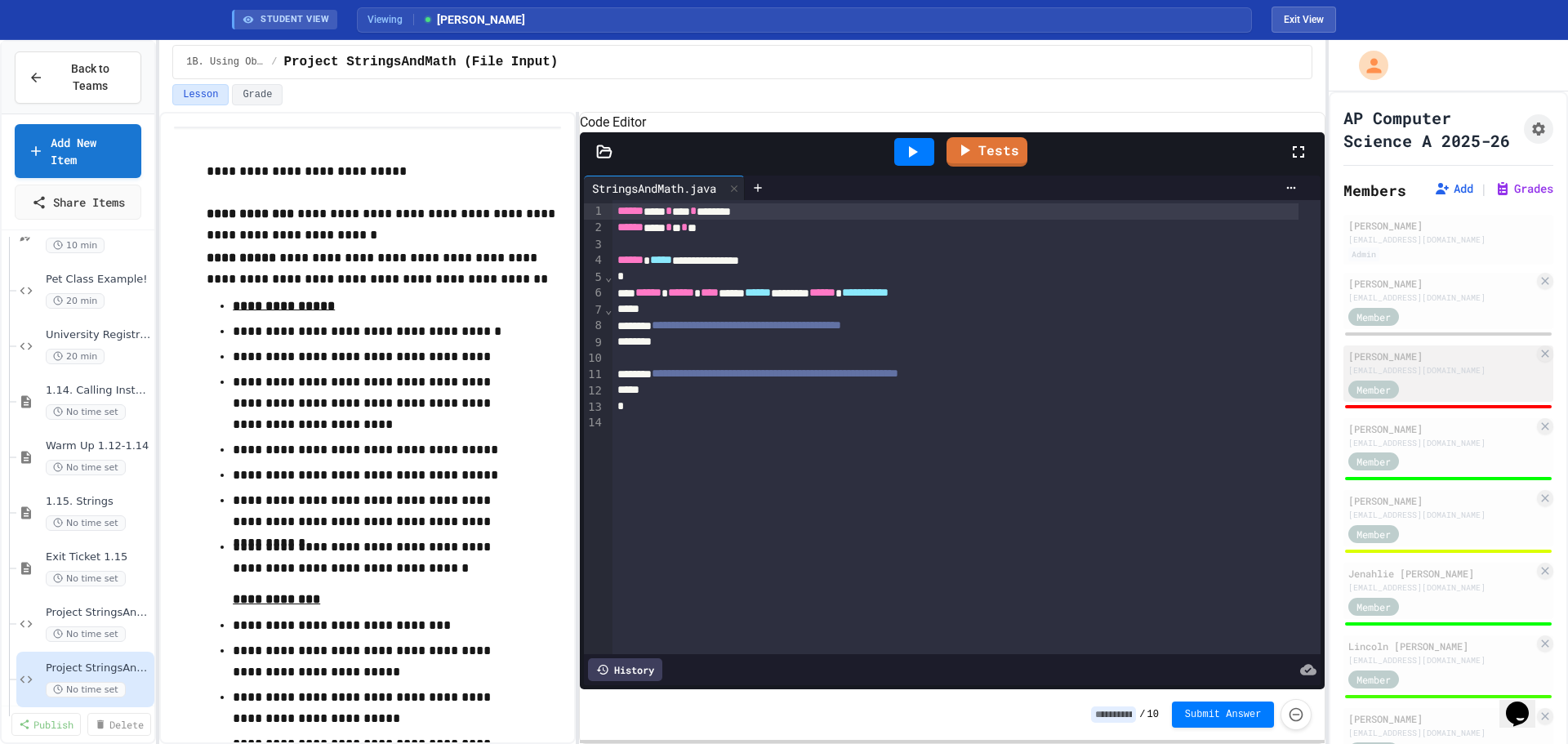
click at [1431, 376] on div "[EMAIL_ADDRESS][DOMAIN_NAME]" at bounding box center [1441, 370] width 185 height 12
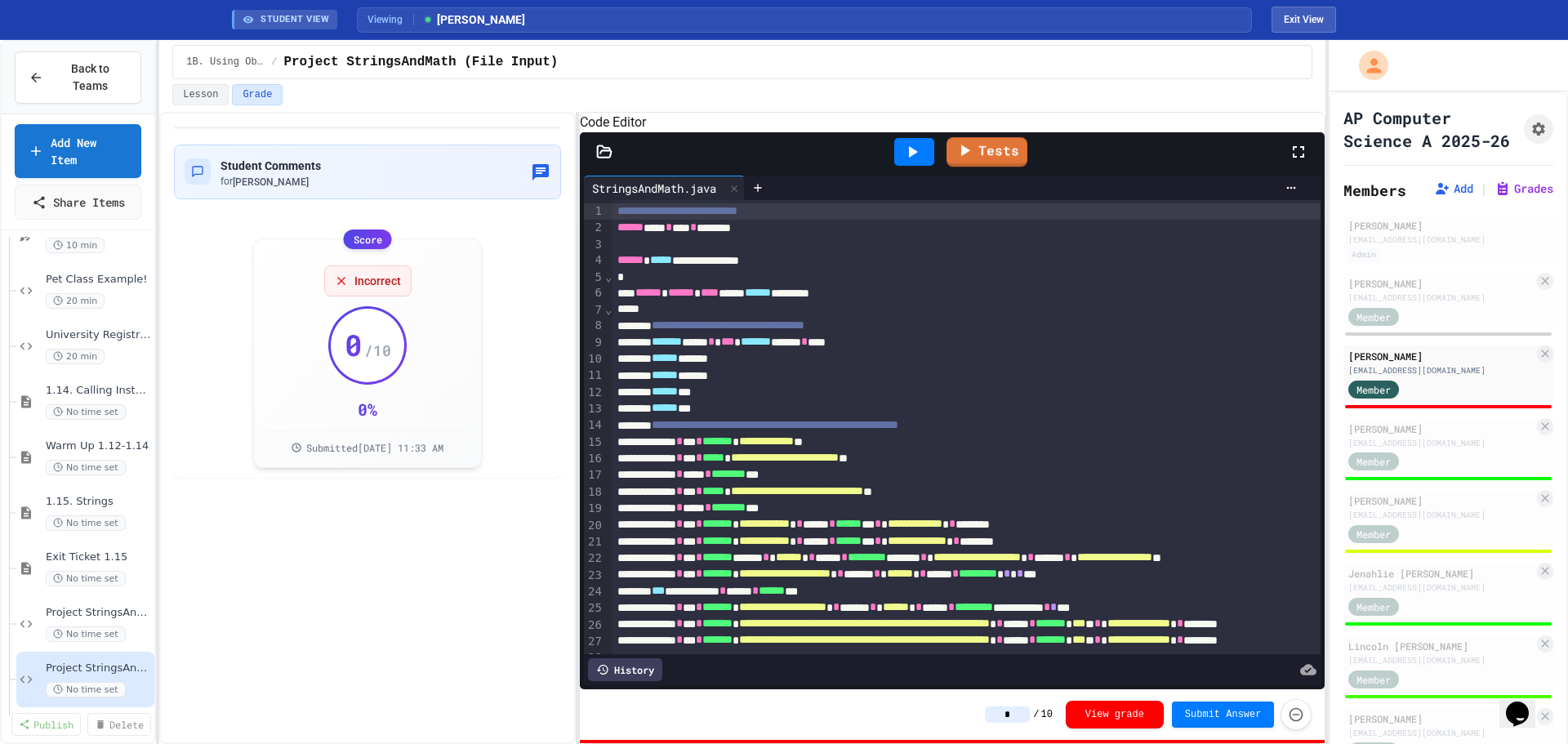
click at [928, 165] on div at bounding box center [915, 151] width 40 height 27
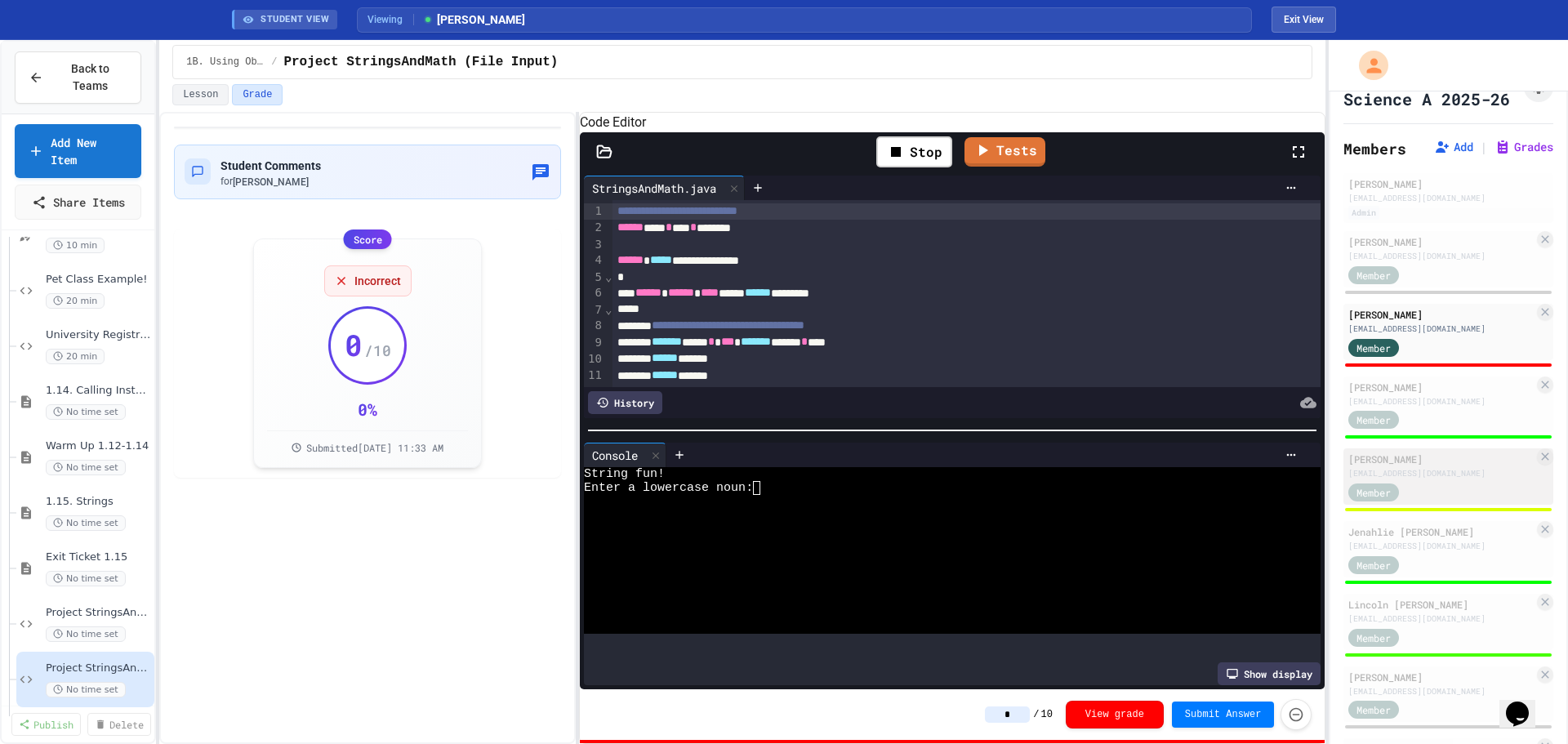
scroll to position [81, 0]
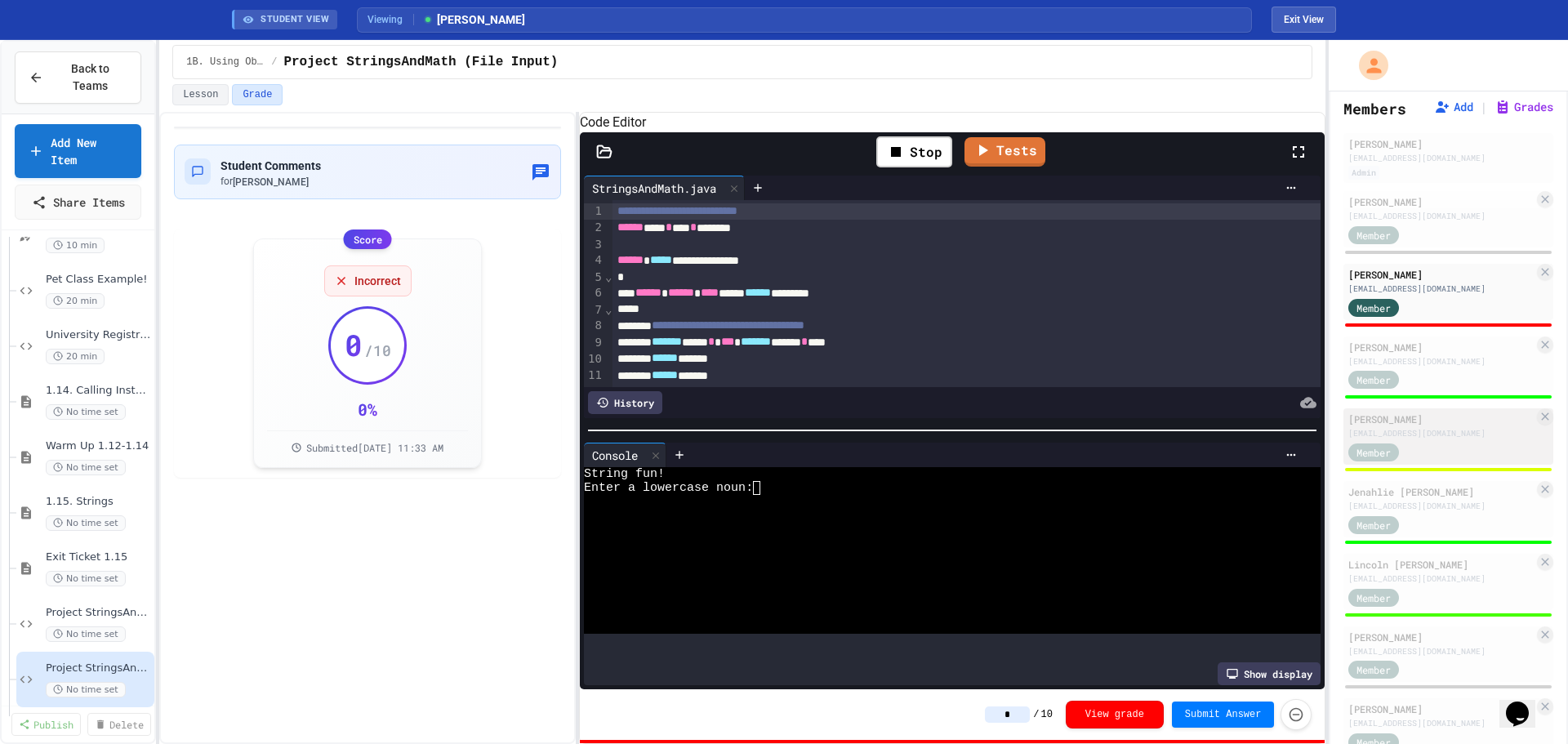
click at [1444, 426] on div "[PERSON_NAME]" at bounding box center [1441, 419] width 185 height 15
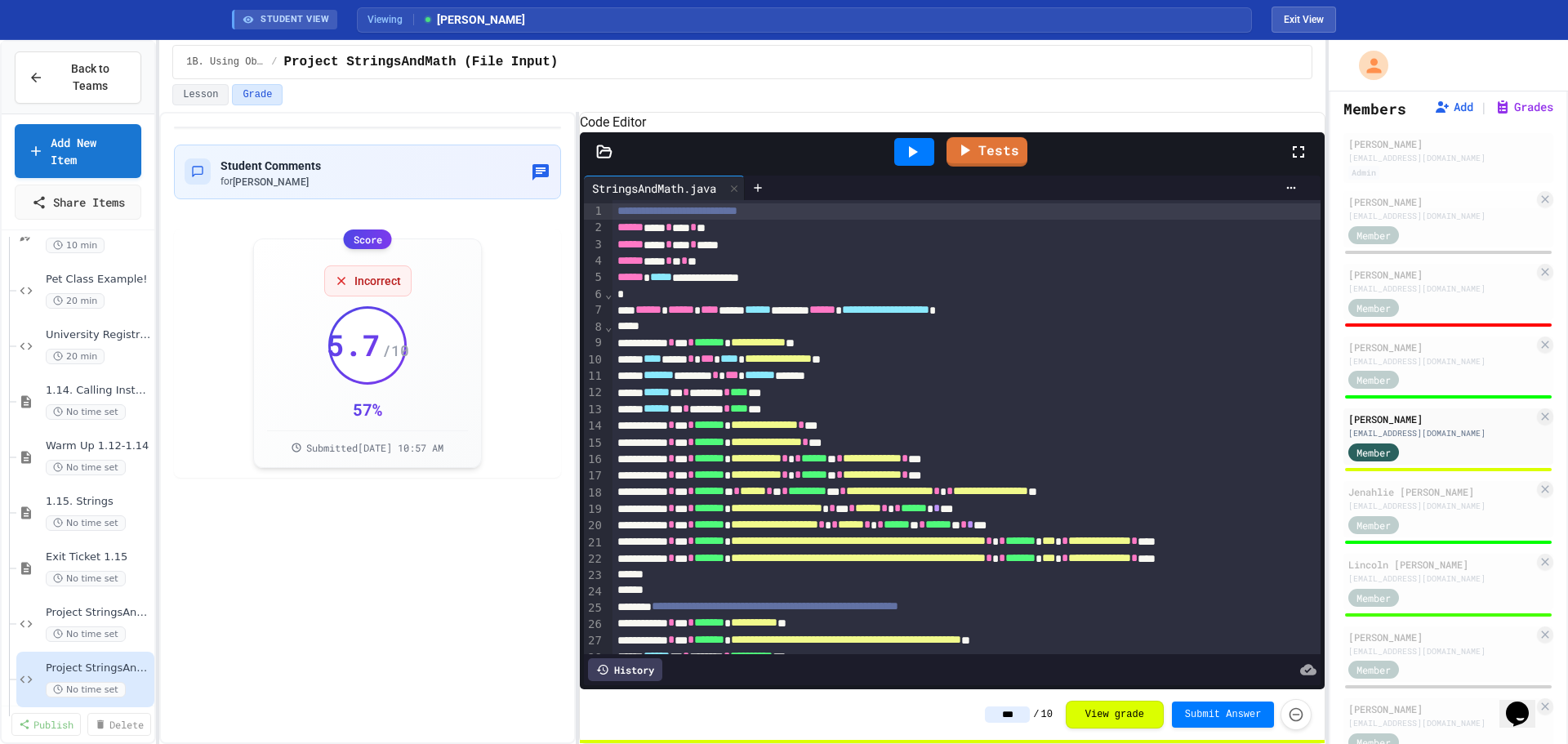
click at [925, 165] on div at bounding box center [915, 151] width 40 height 27
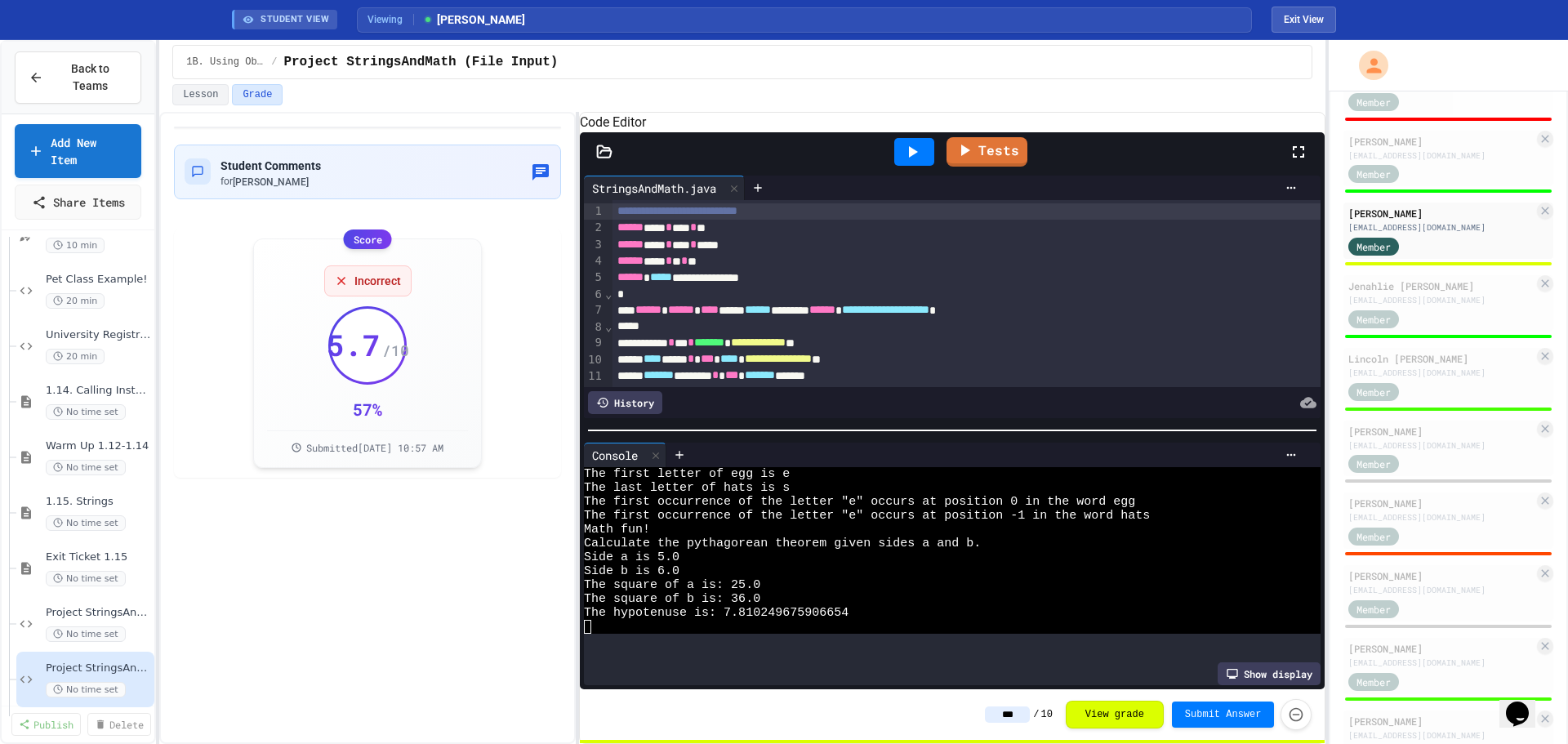
scroll to position [326, 0]
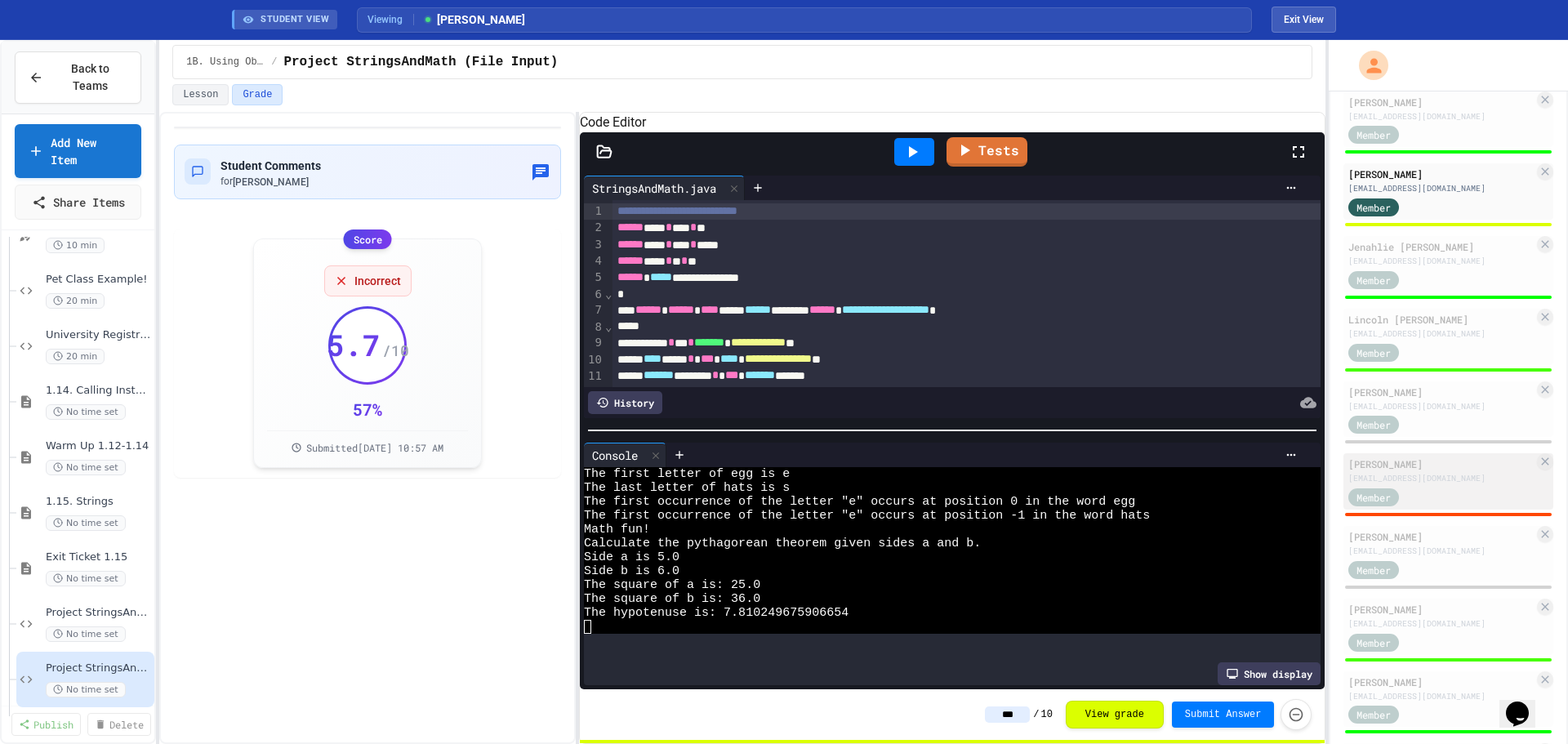
click at [1449, 484] on div "[EMAIL_ADDRESS][DOMAIN_NAME]" at bounding box center [1441, 477] width 185 height 12
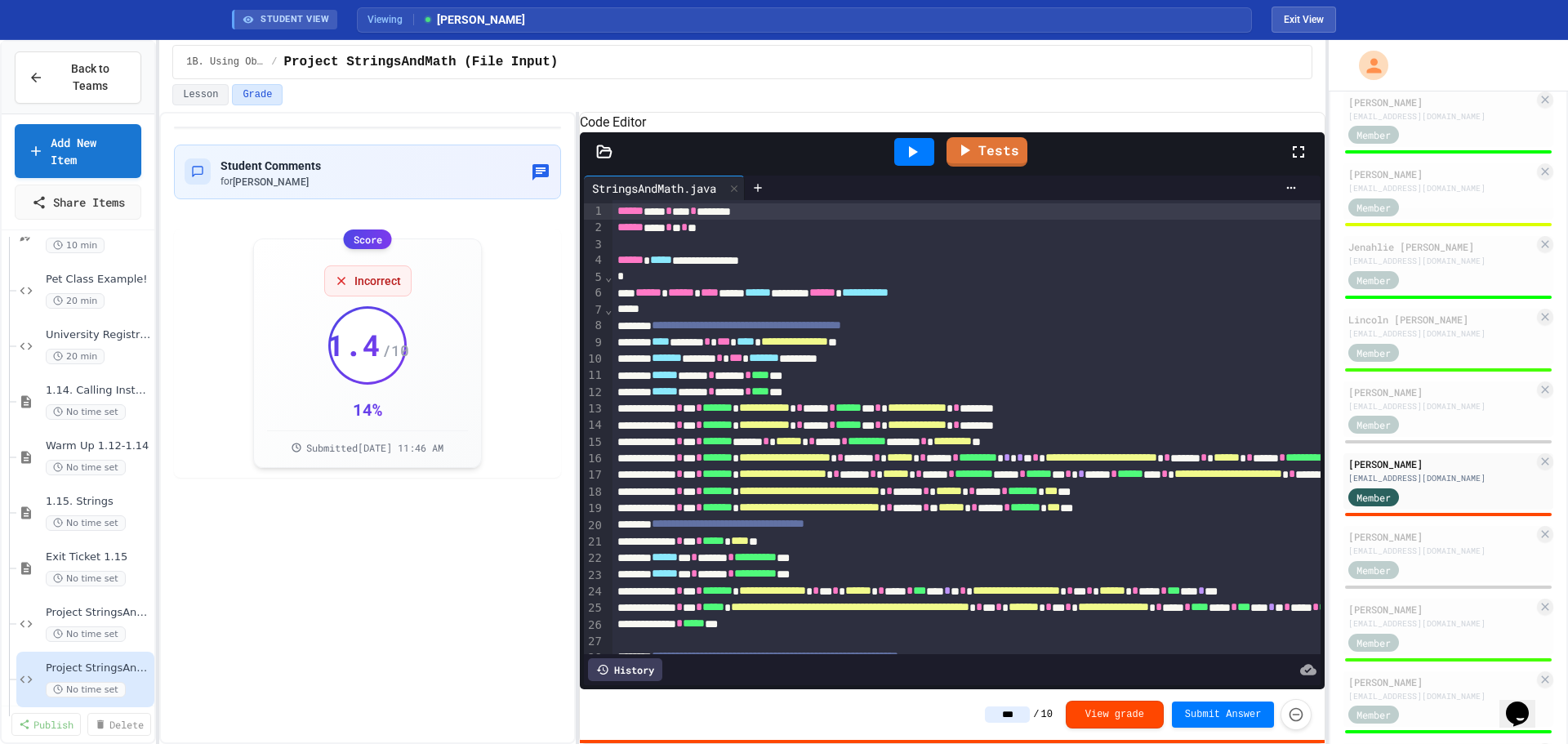
click at [902, 165] on div at bounding box center [915, 151] width 40 height 27
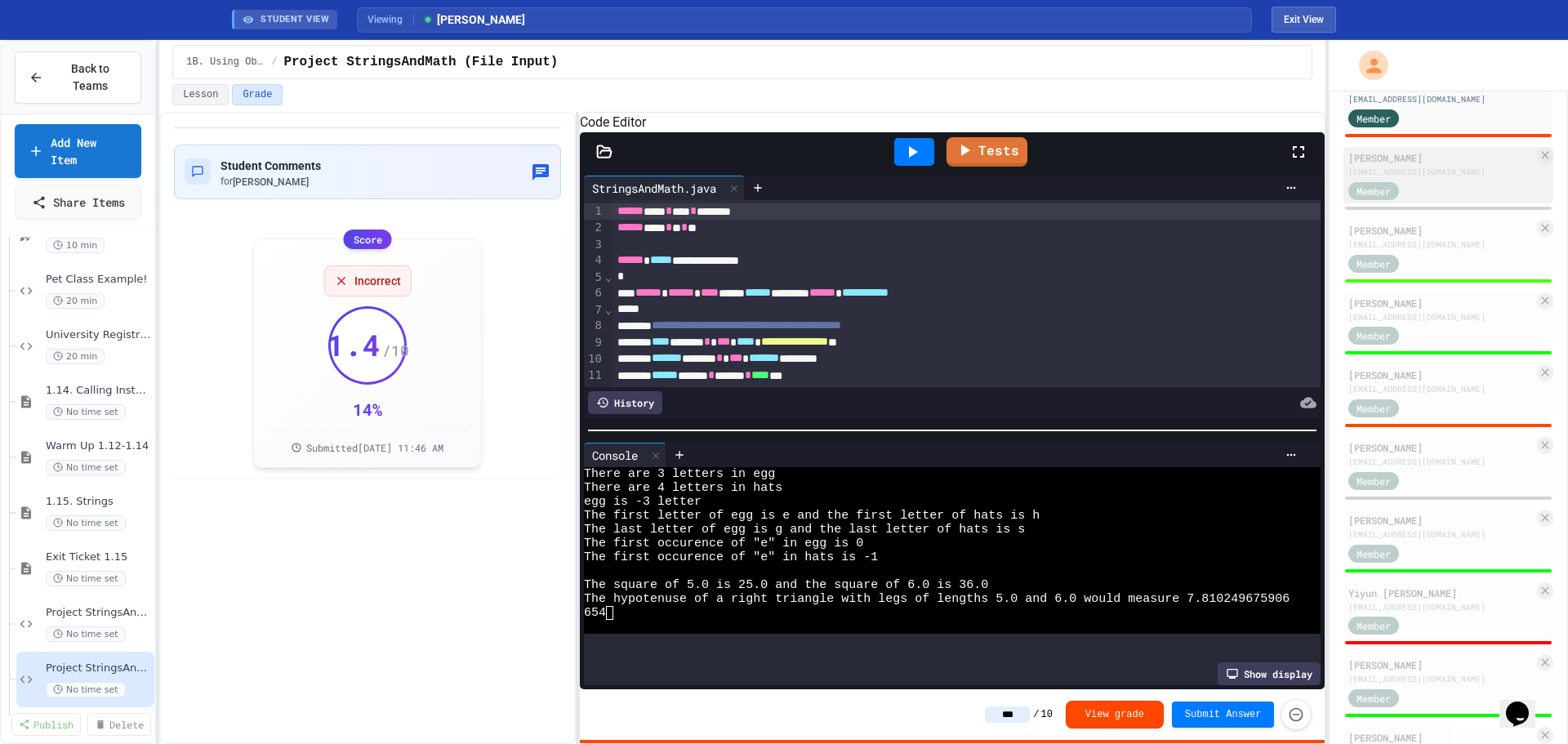
scroll to position [735, 0]
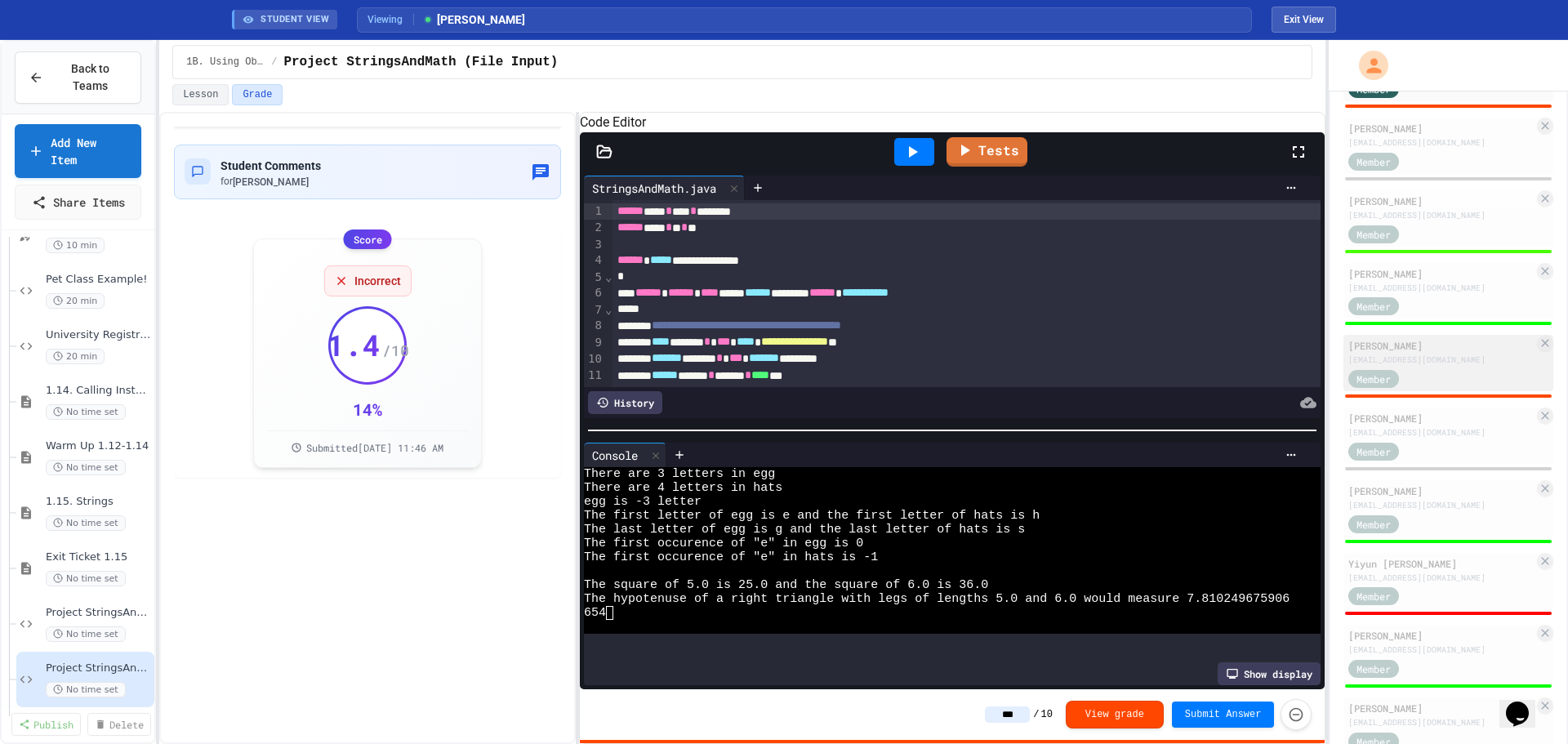
click at [1458, 353] on div "[PERSON_NAME]" at bounding box center [1441, 346] width 185 height 15
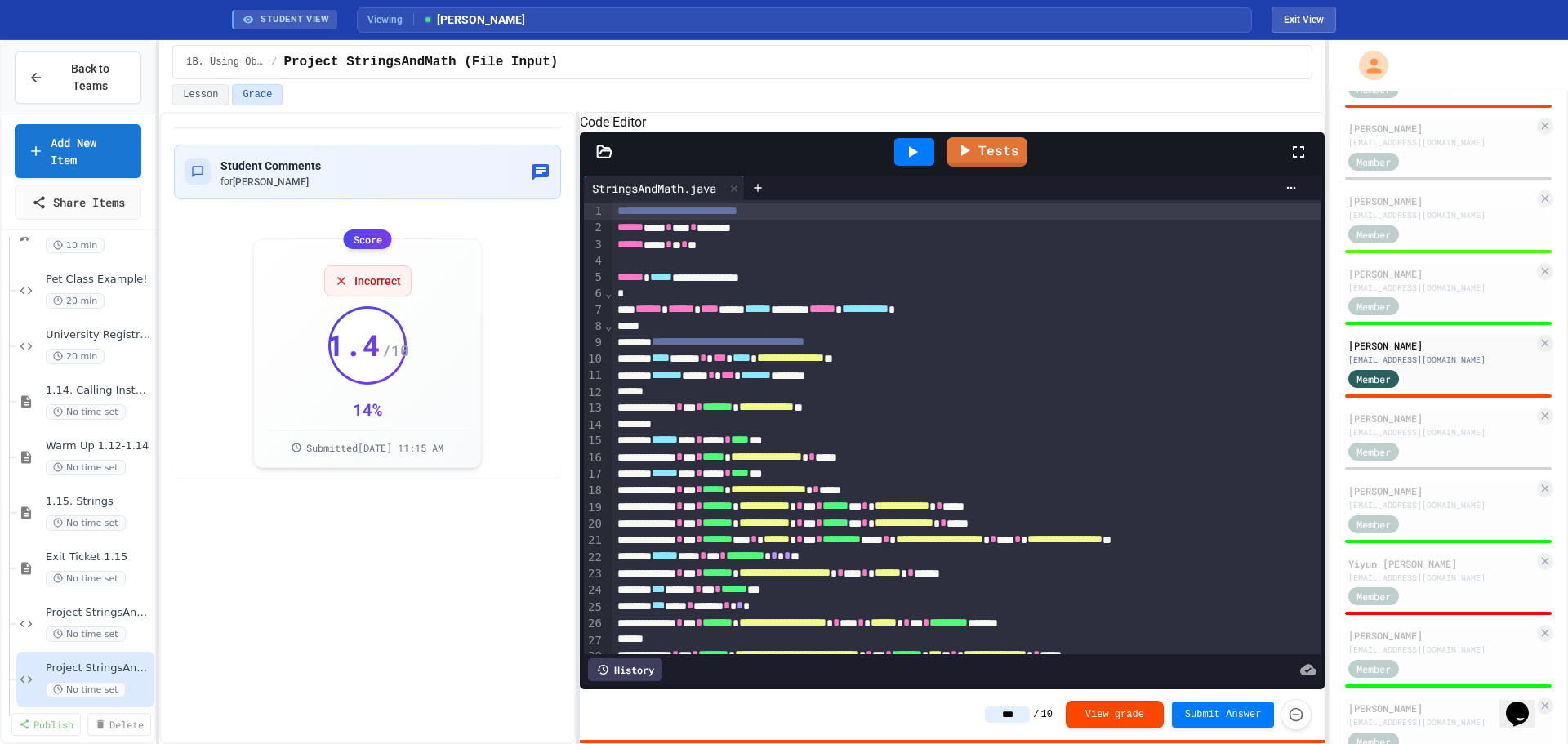
click at [901, 165] on div at bounding box center [915, 151] width 40 height 27
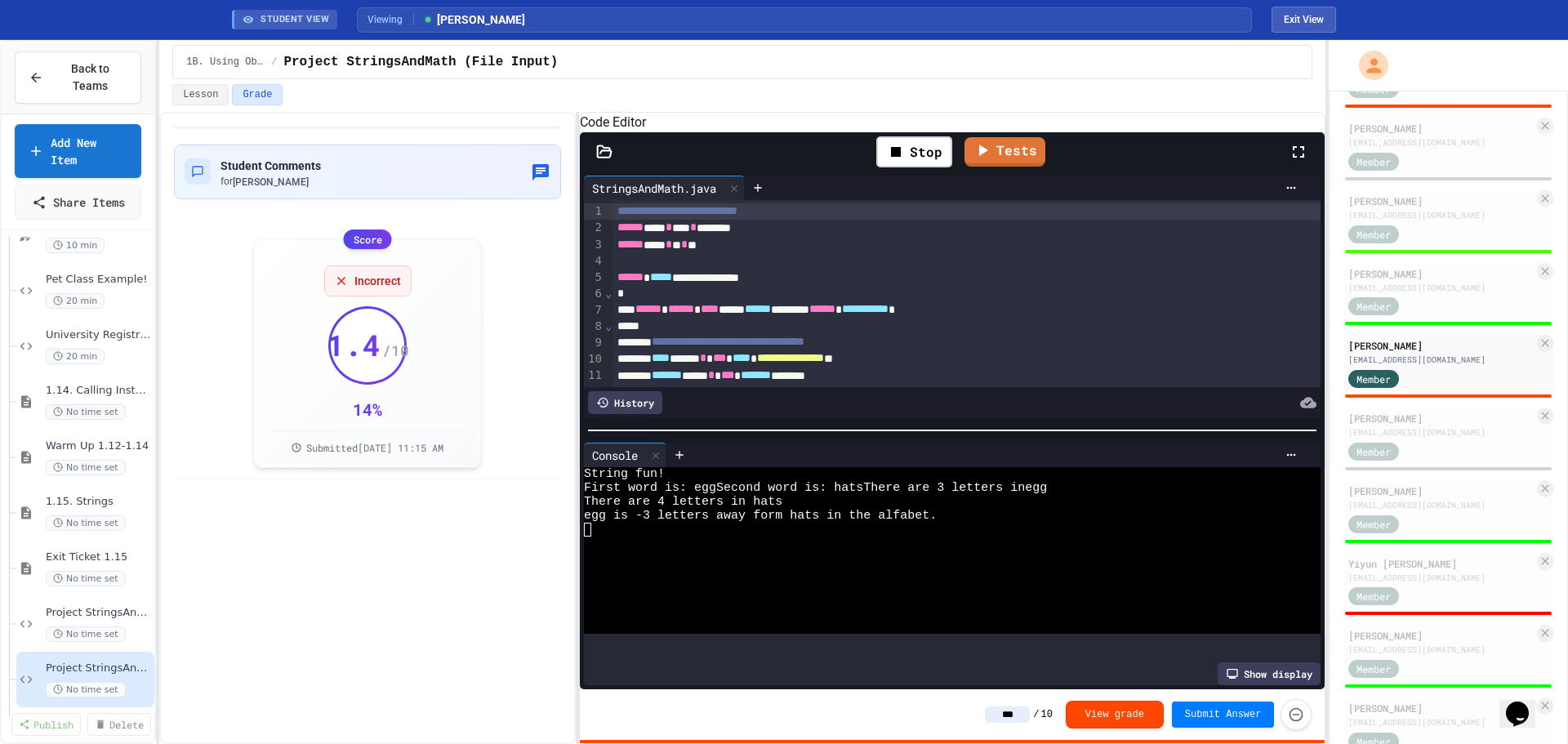
scroll to position [27, 0]
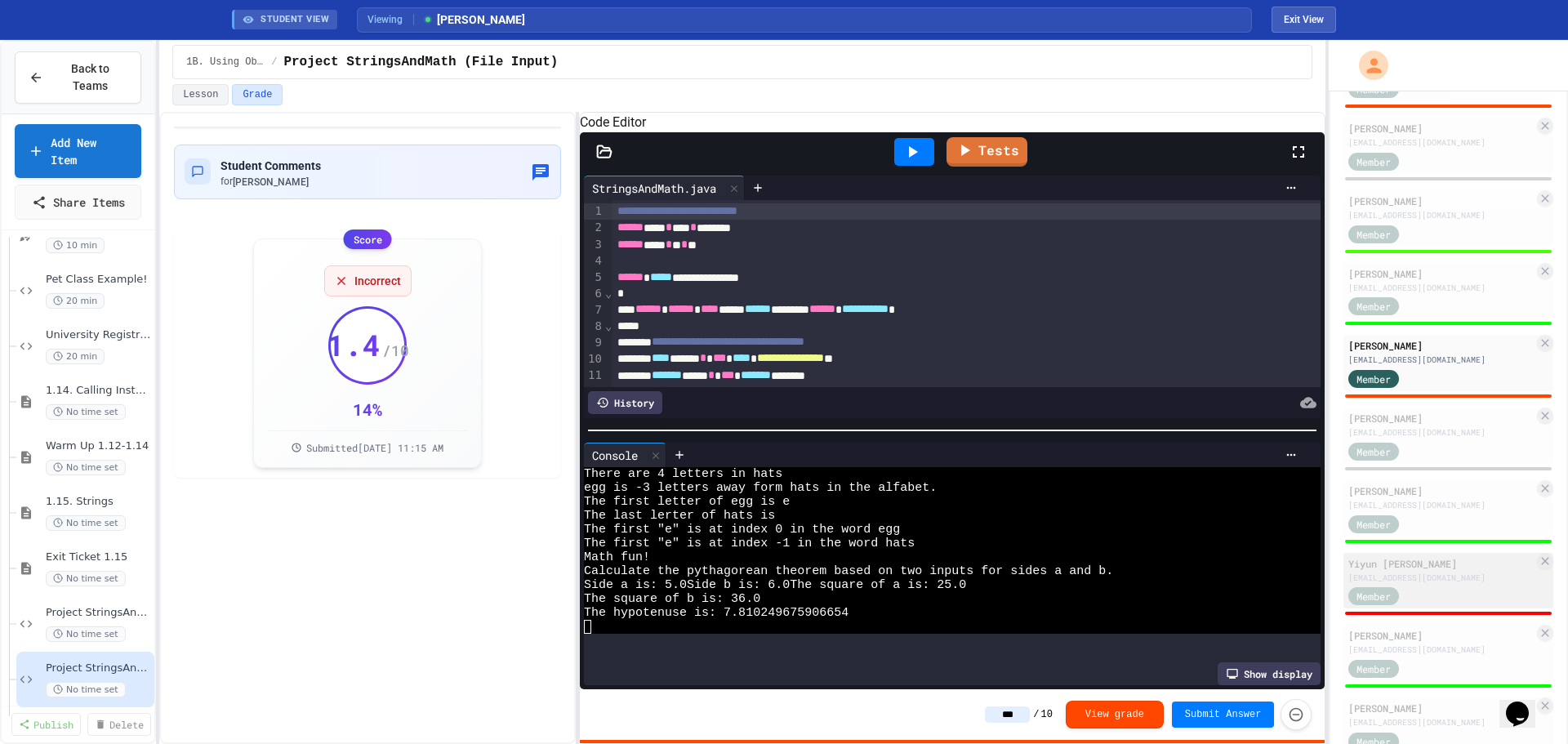
click at [1431, 583] on div "[EMAIL_ADDRESS][DOMAIN_NAME]" at bounding box center [1441, 578] width 185 height 12
type input "*"
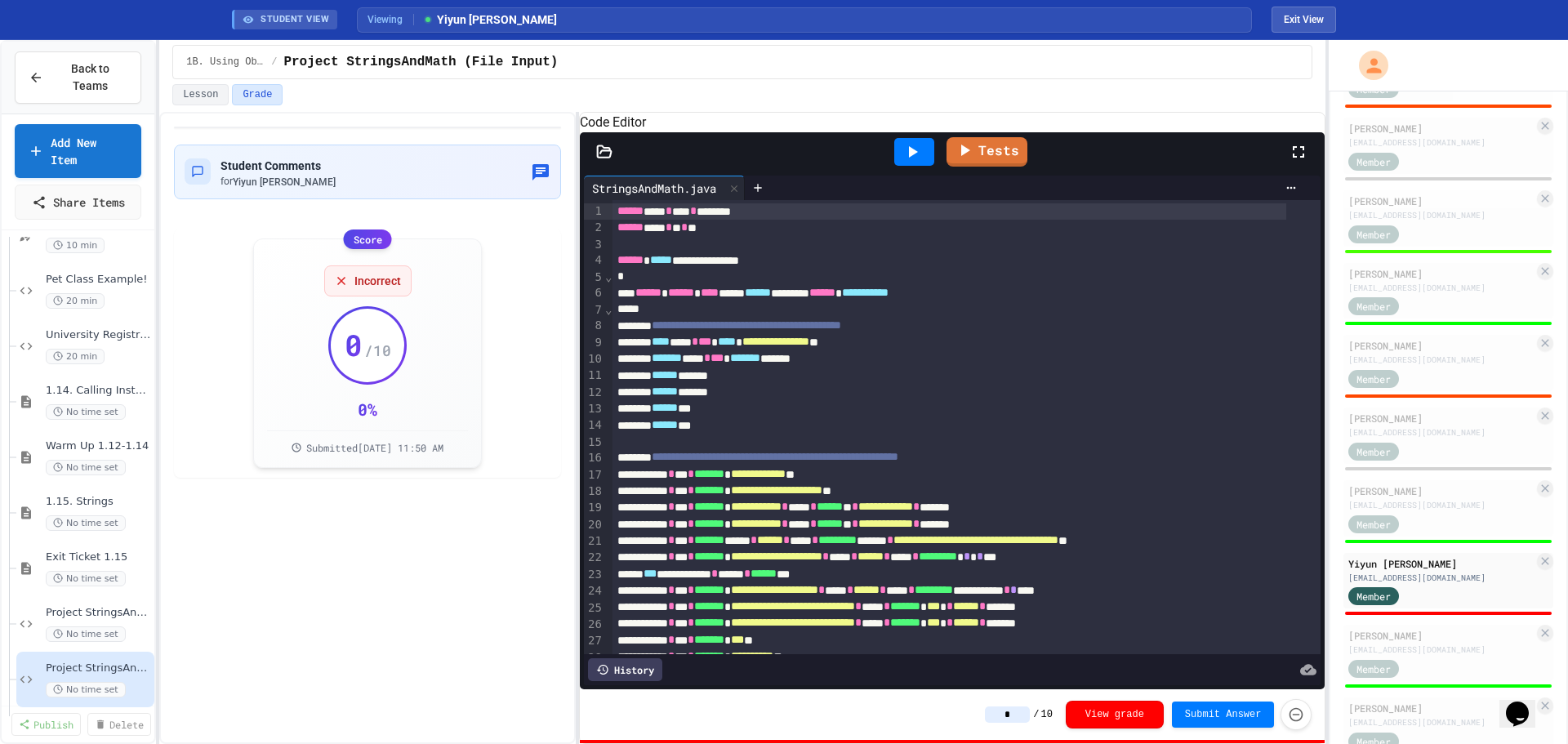
click at [910, 162] on icon at bounding box center [912, 151] width 20 height 20
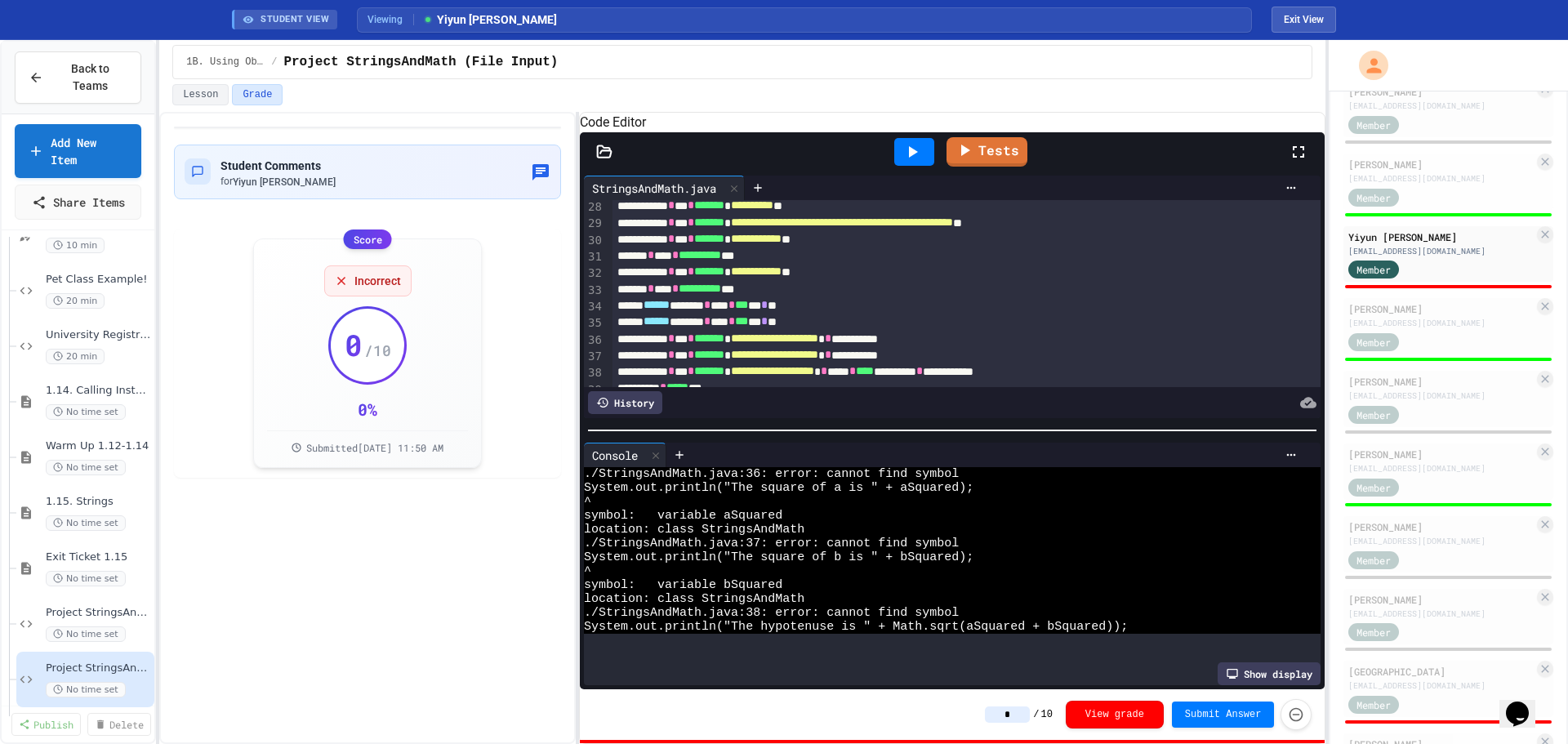
scroll to position [490, 0]
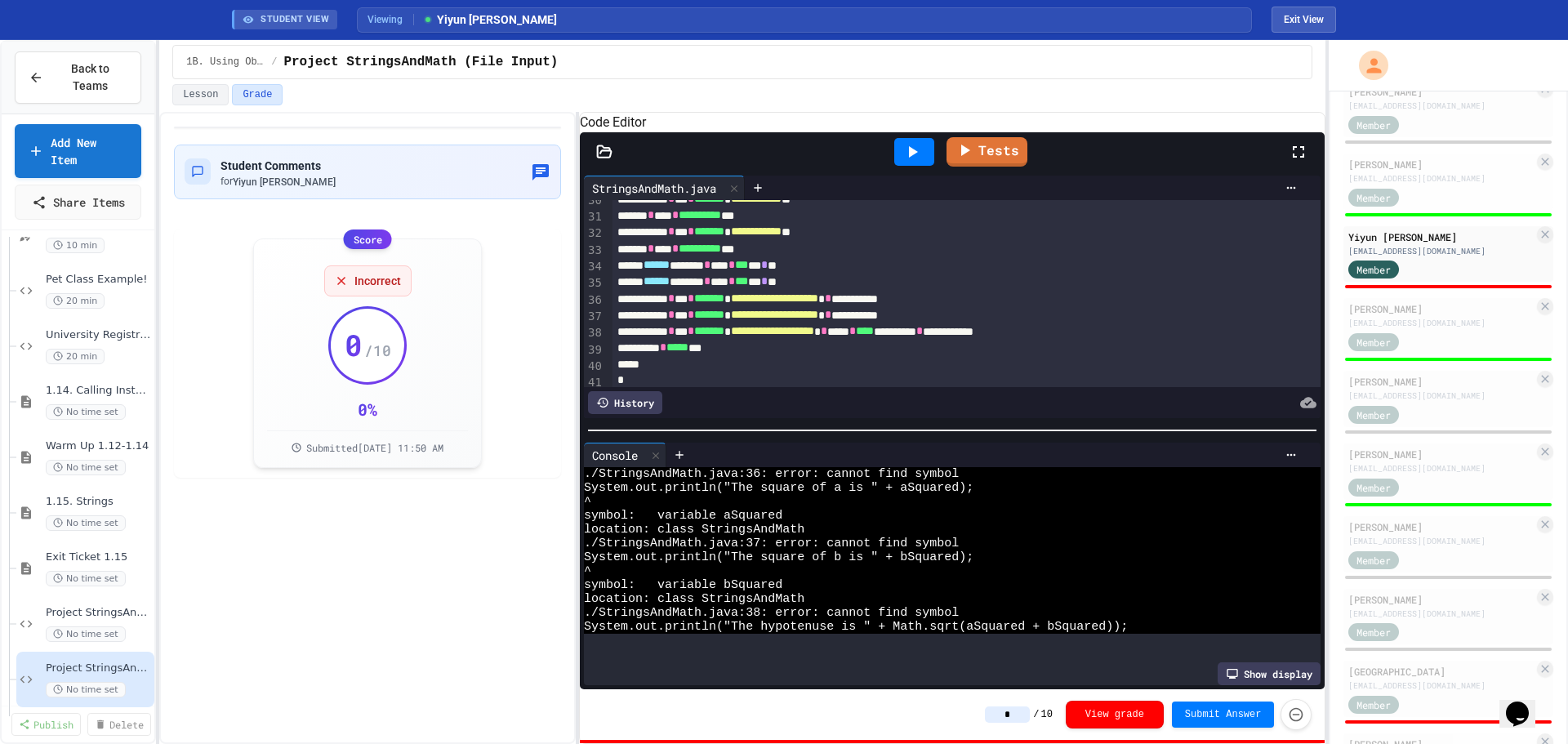
click at [975, 307] on div "**********" at bounding box center [950, 298] width 673 height 16
click at [978, 323] on div "**********" at bounding box center [950, 315] width 673 height 16
click at [1030, 339] on div "**********" at bounding box center [950, 331] width 673 height 16
click at [1094, 339] on div "**********" at bounding box center [950, 331] width 673 height 16
click at [925, 161] on div at bounding box center [915, 151] width 40 height 27
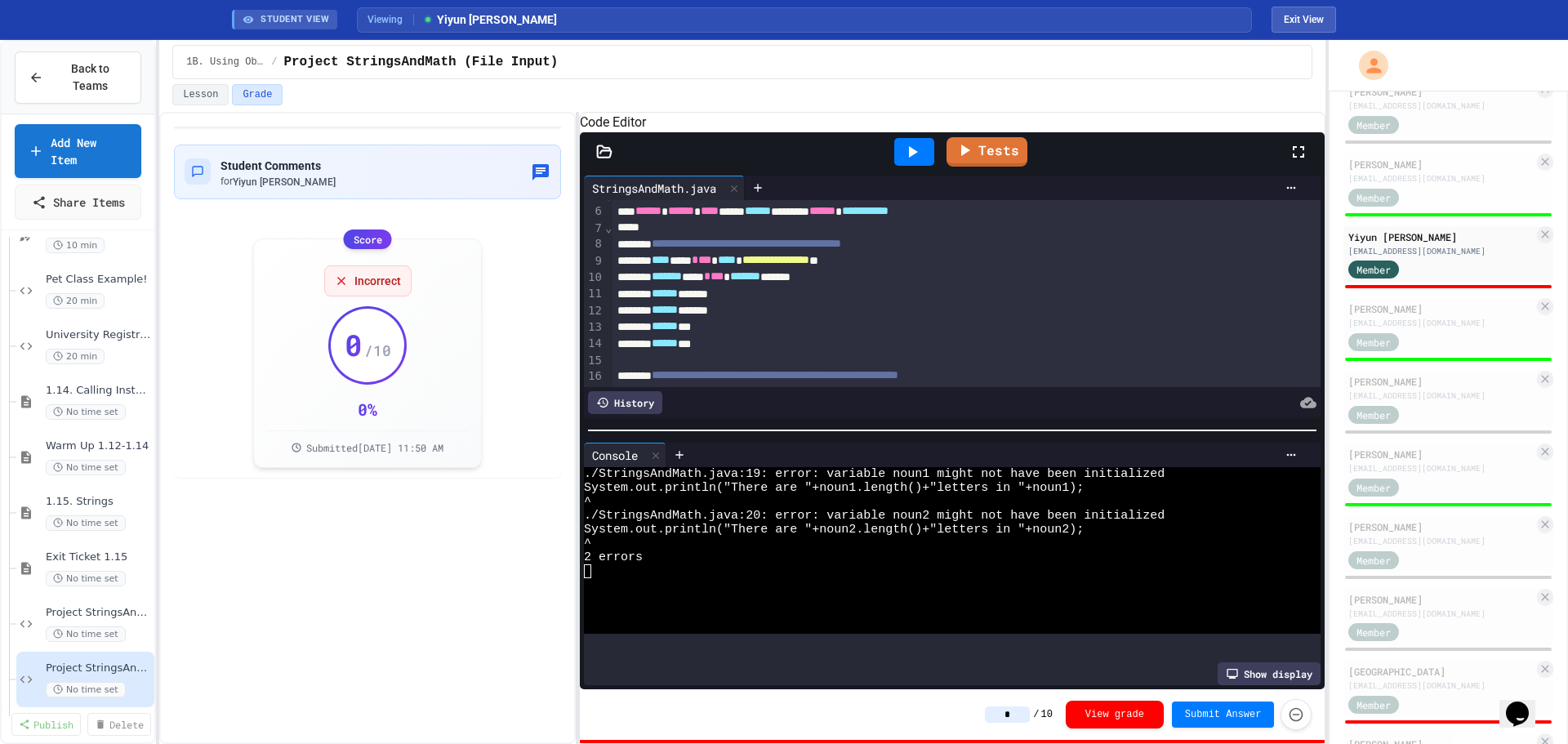
scroll to position [164, 0]
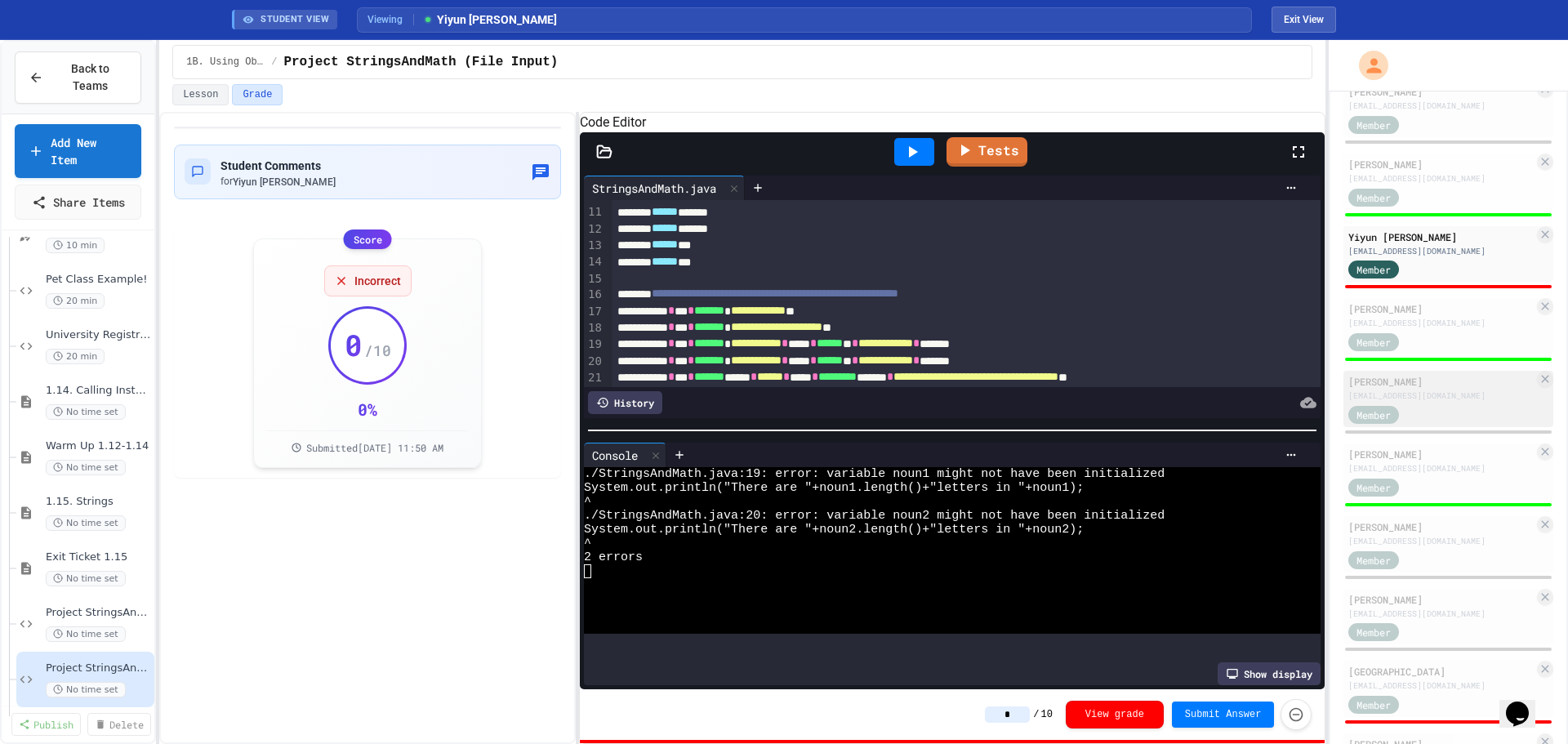
click at [1415, 424] on div "Member" at bounding box center [1389, 414] width 81 height 21
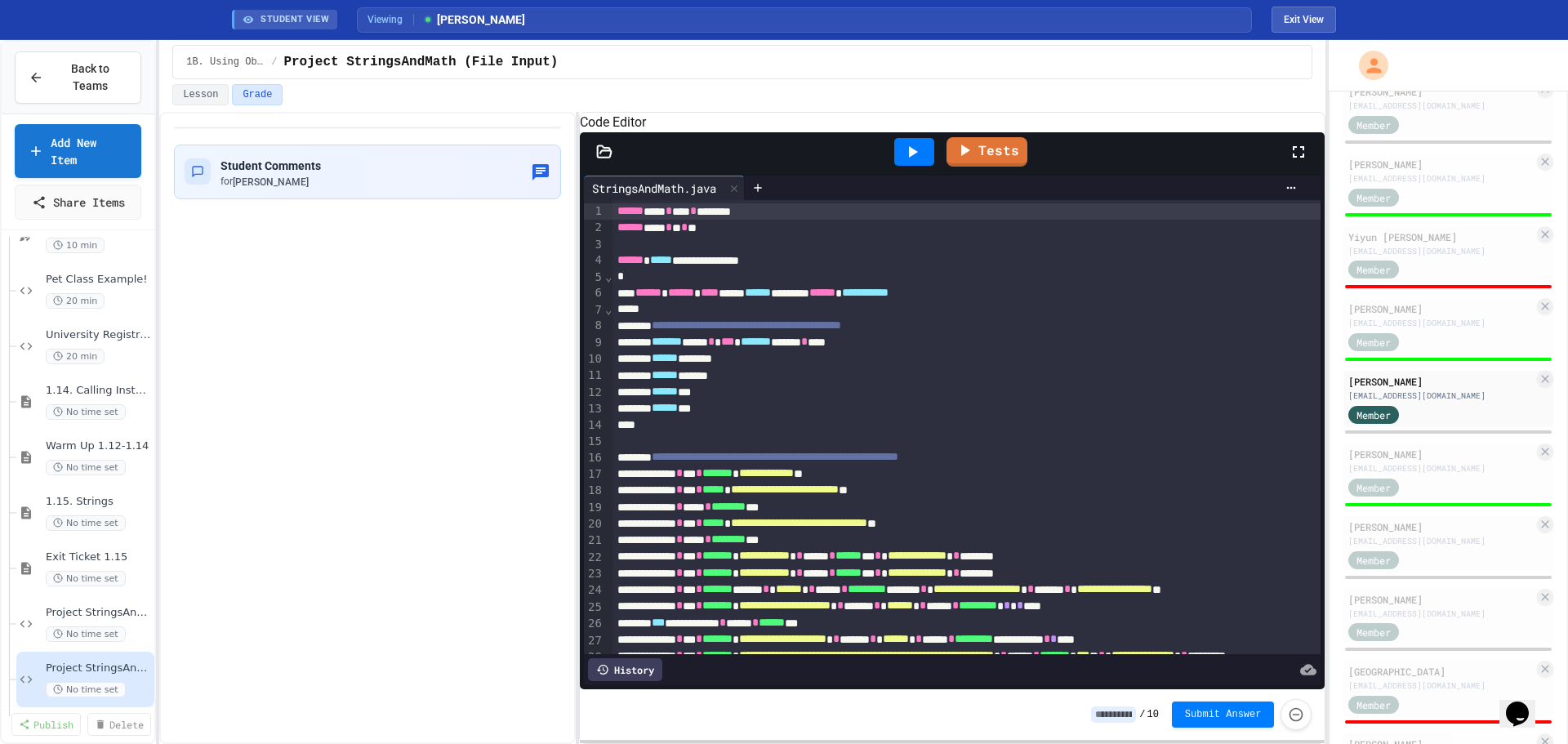
click at [1205, 720] on button "Submit Answer" at bounding box center [1223, 715] width 103 height 26
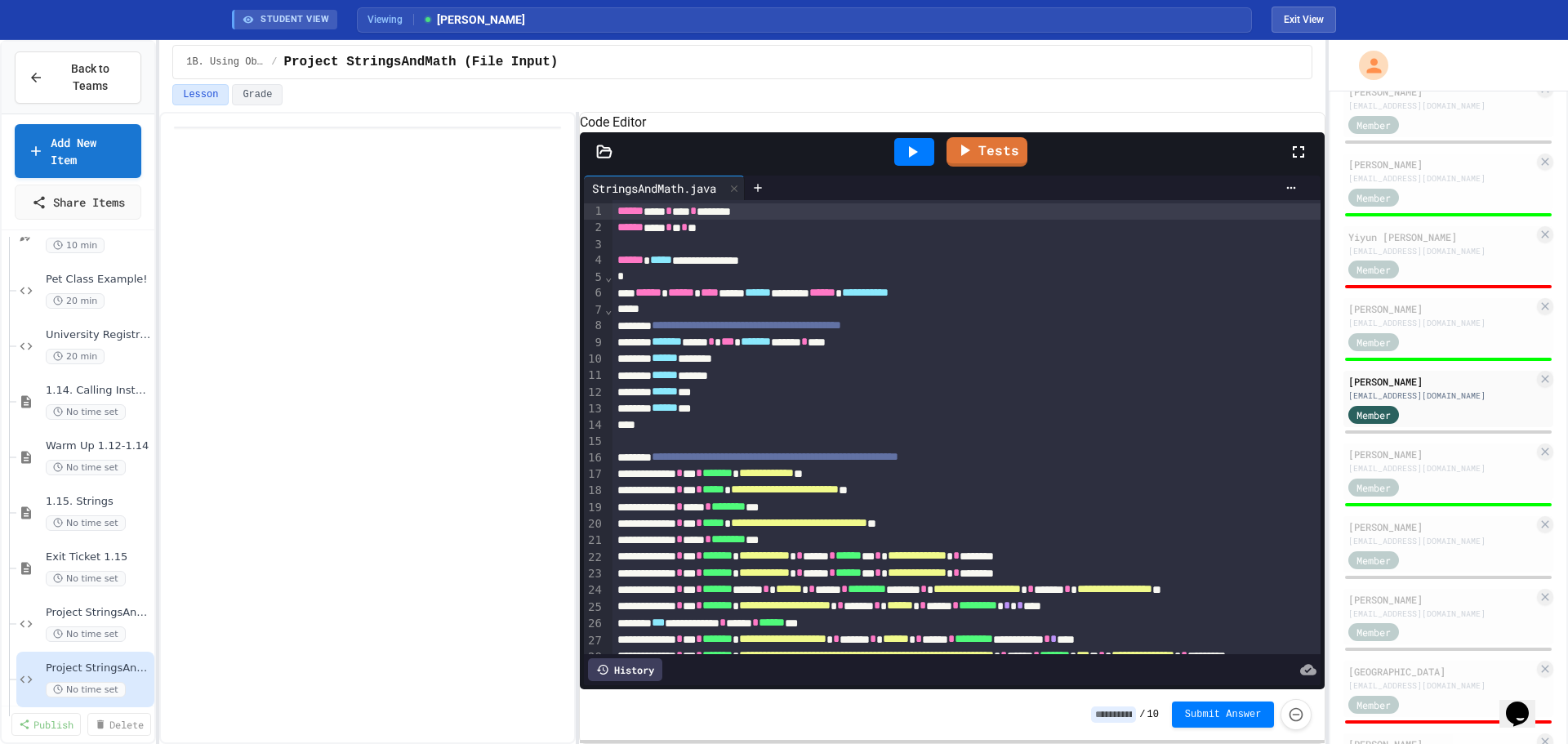
type input "*"
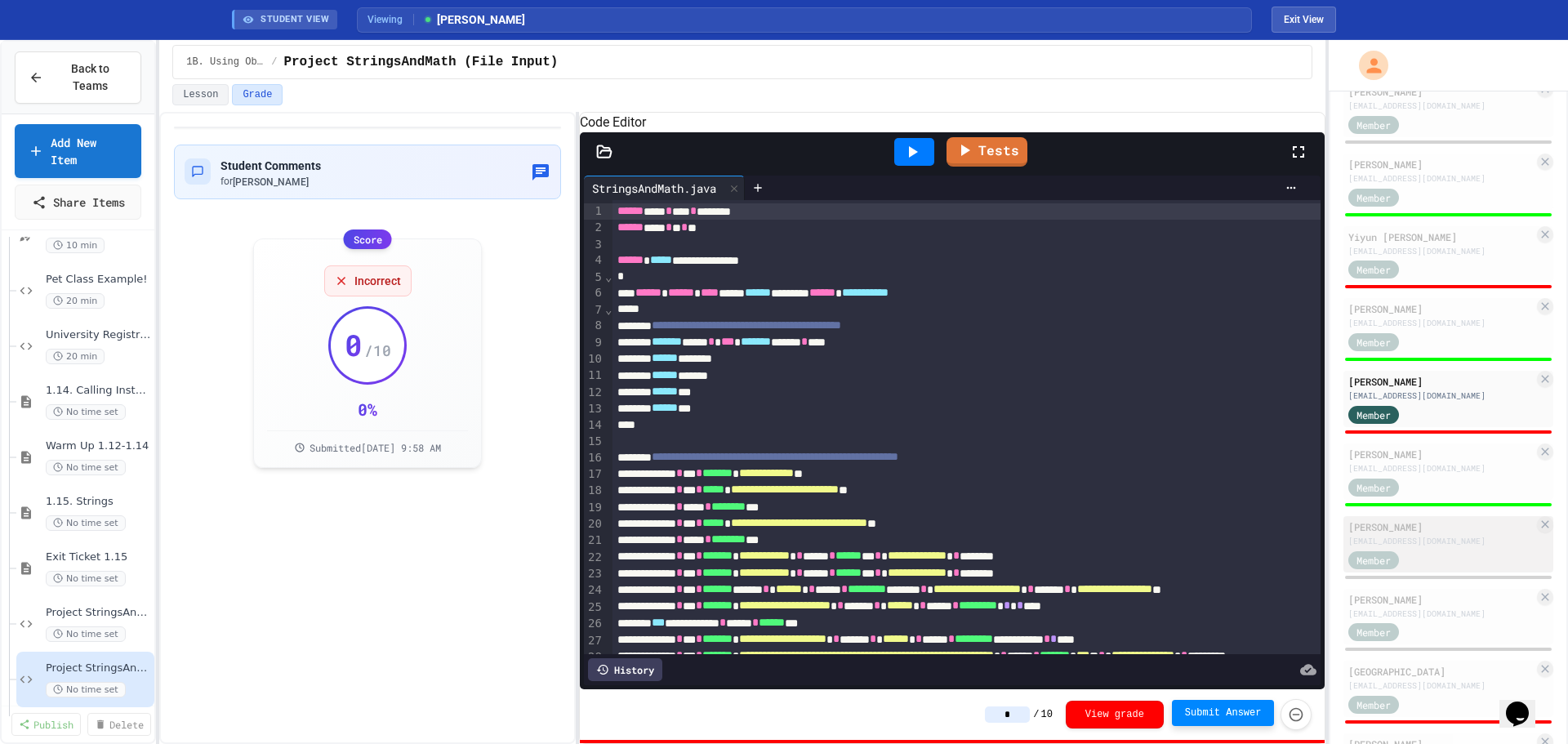
click at [1443, 569] on div "Member" at bounding box center [1441, 559] width 185 height 21
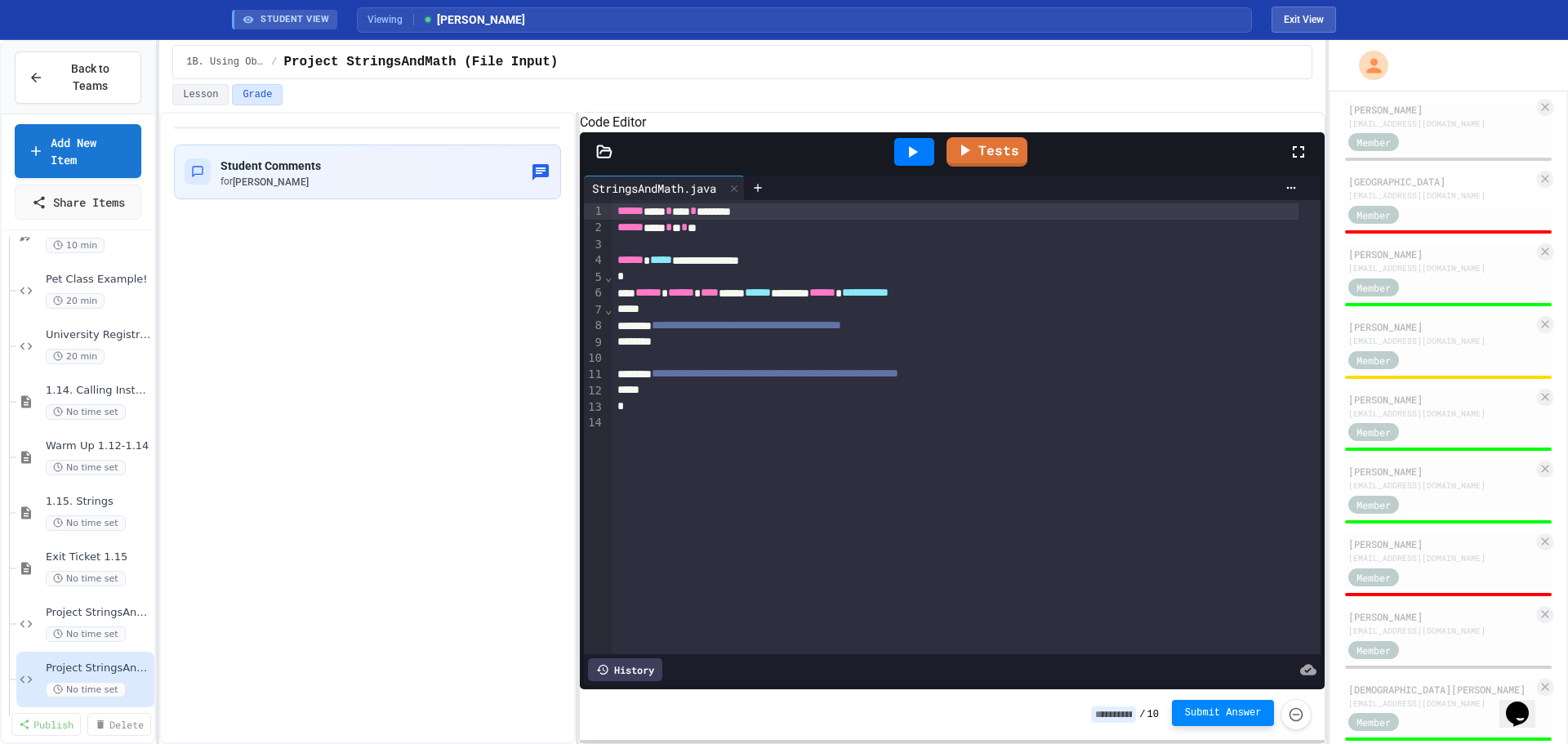
scroll to position [1633, 0]
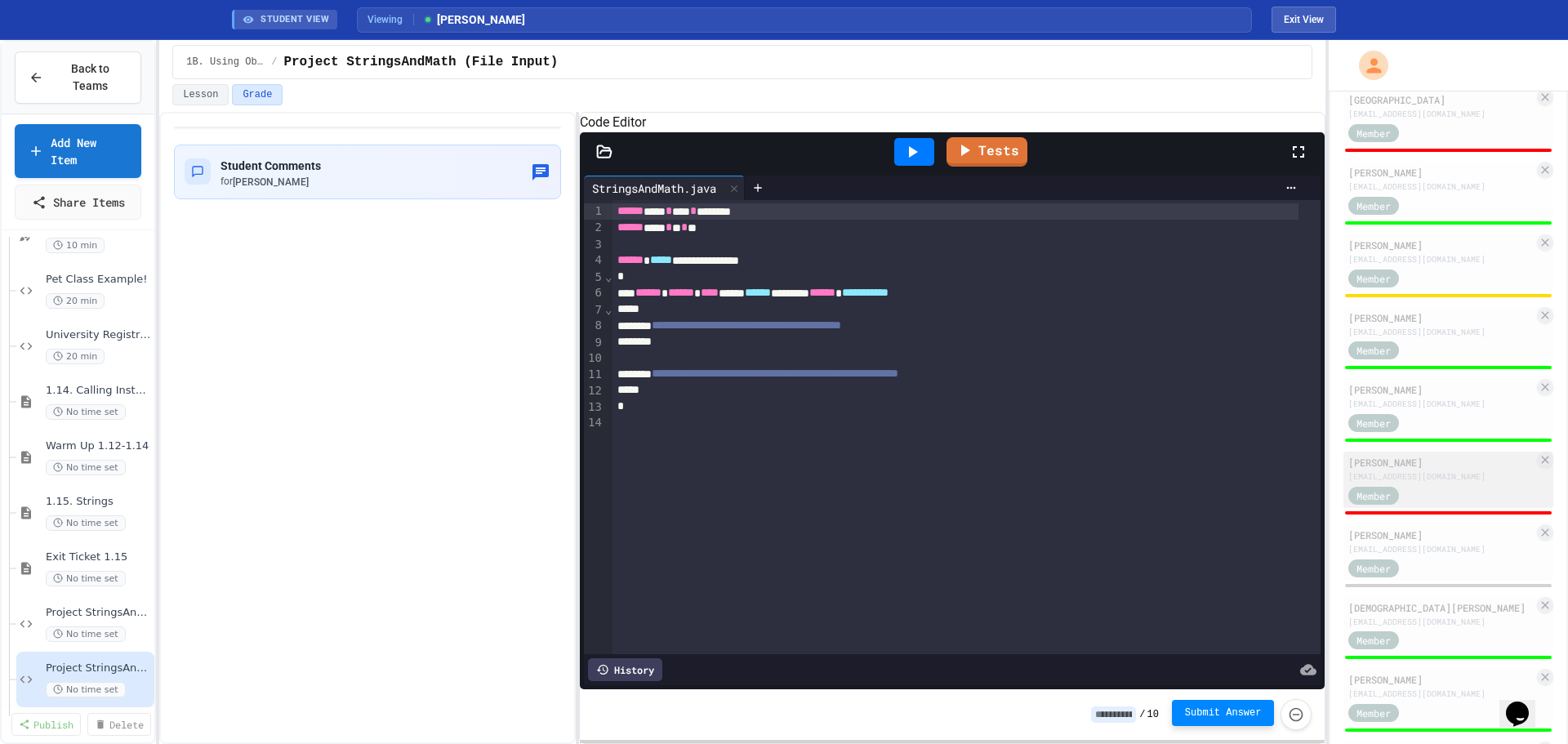
click at [1452, 505] on div "Member" at bounding box center [1441, 494] width 185 height 21
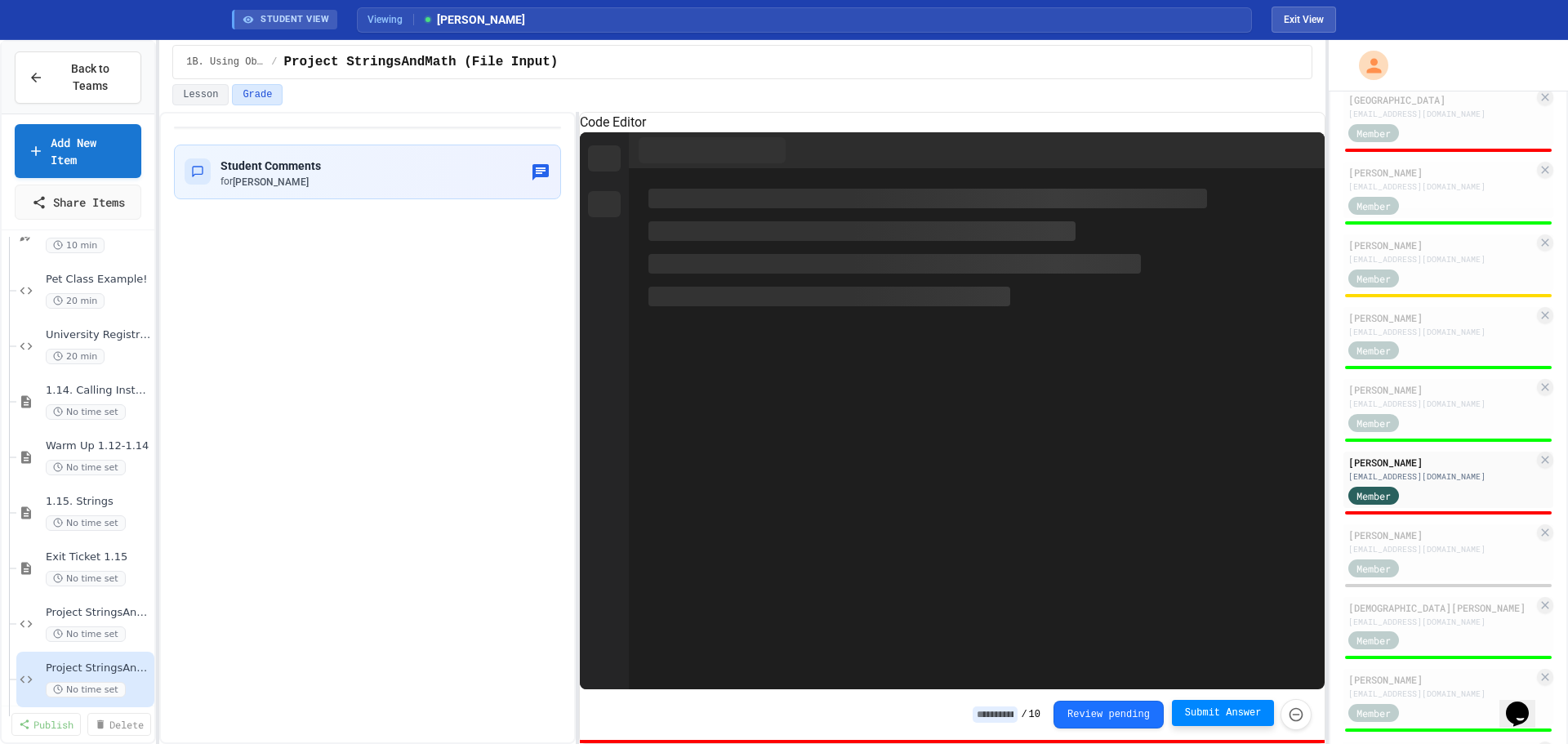
type input "*"
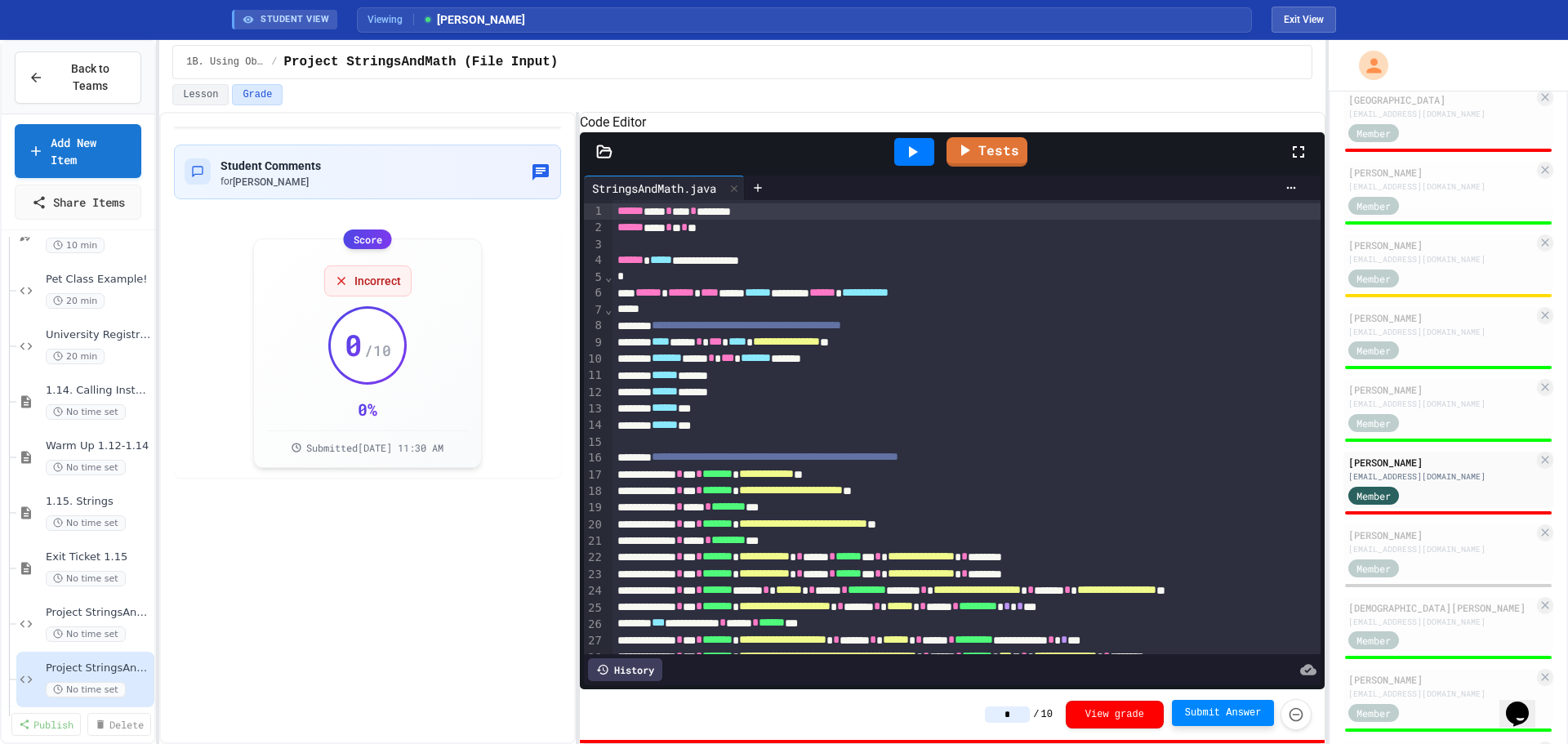
click at [912, 158] on icon at bounding box center [913, 152] width 9 height 11
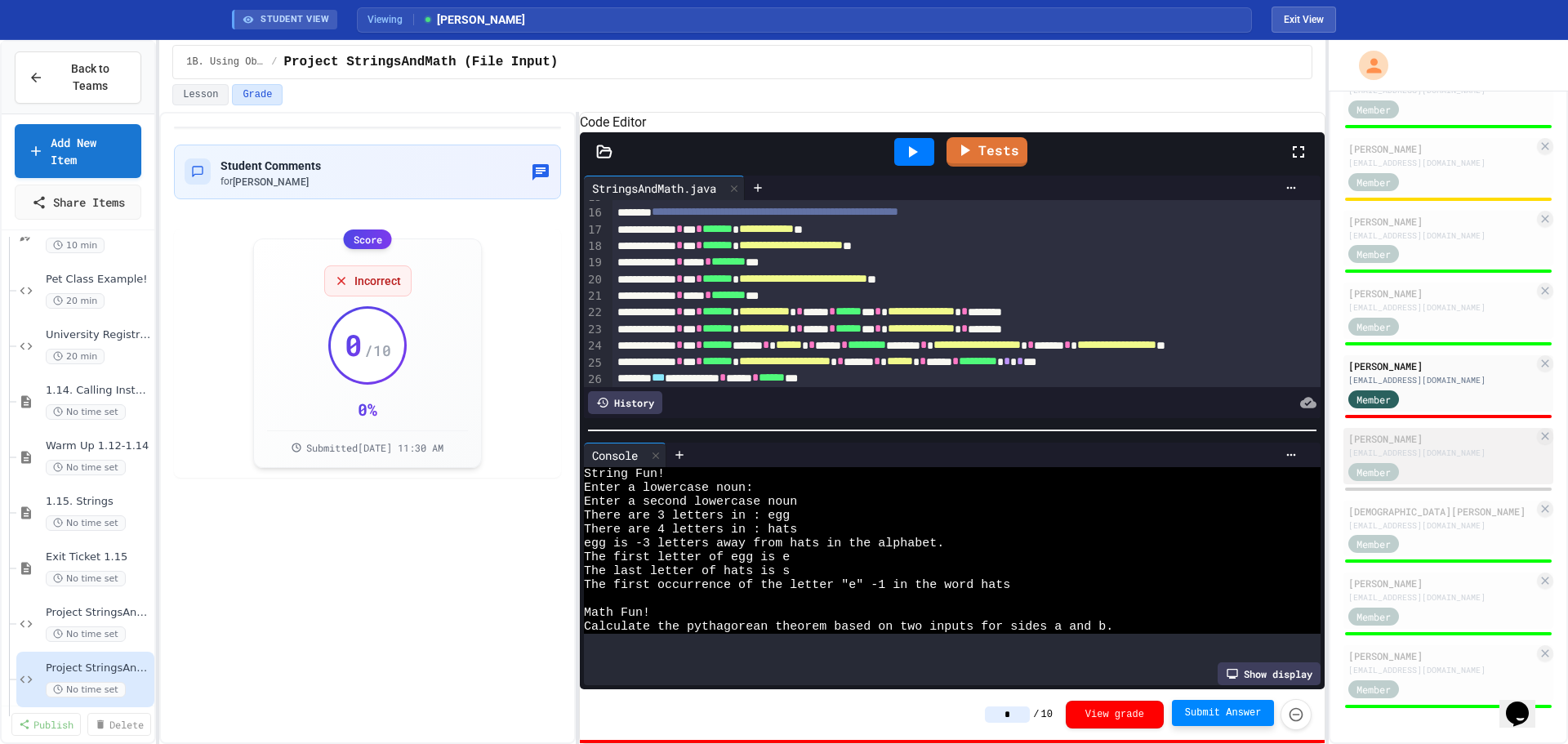
scroll to position [1778, 0]
click at [1459, 474] on div "Member" at bounding box center [1441, 471] width 185 height 21
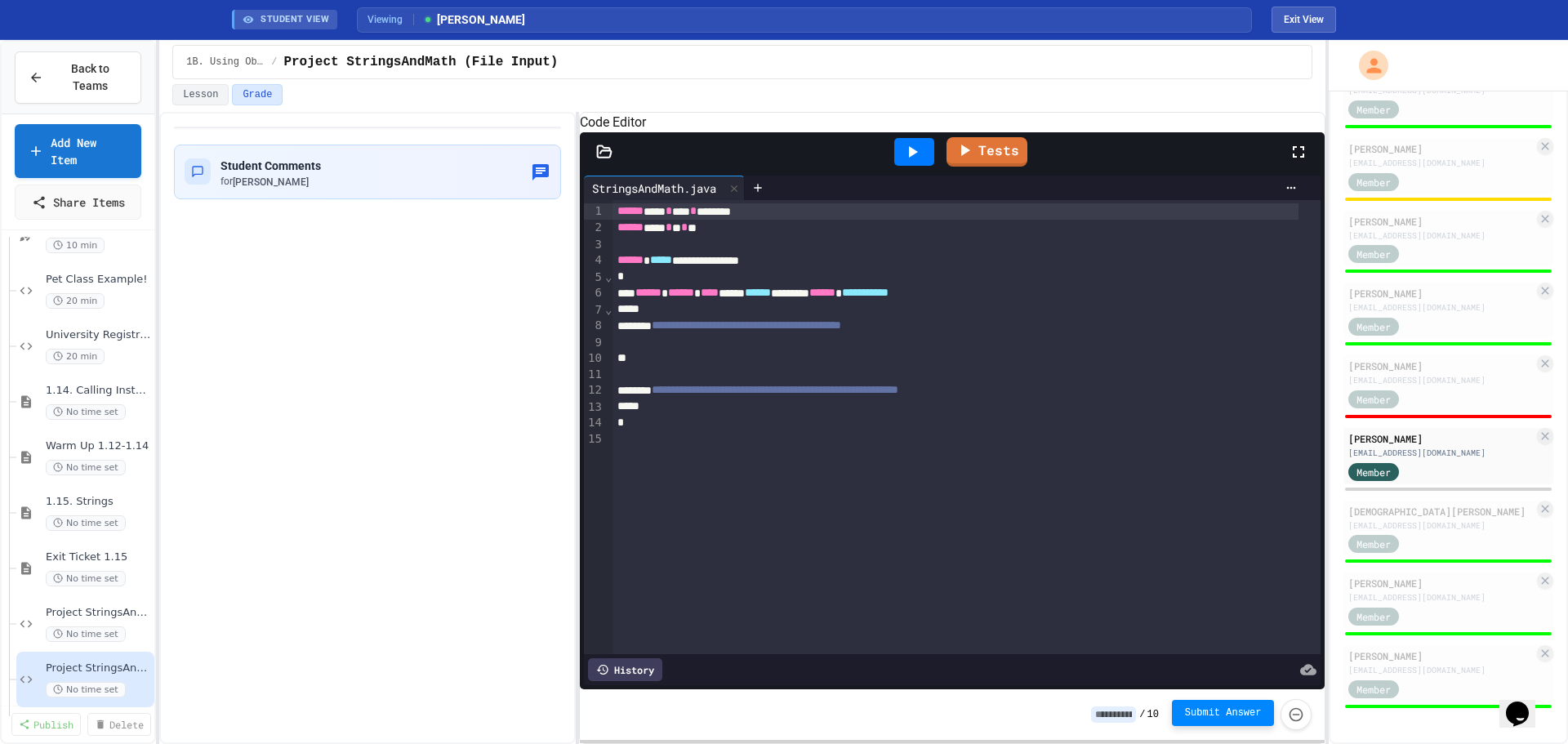
click at [335, 350] on div "Student Comments for [PERSON_NAME]" at bounding box center [367, 427] width 416 height 632
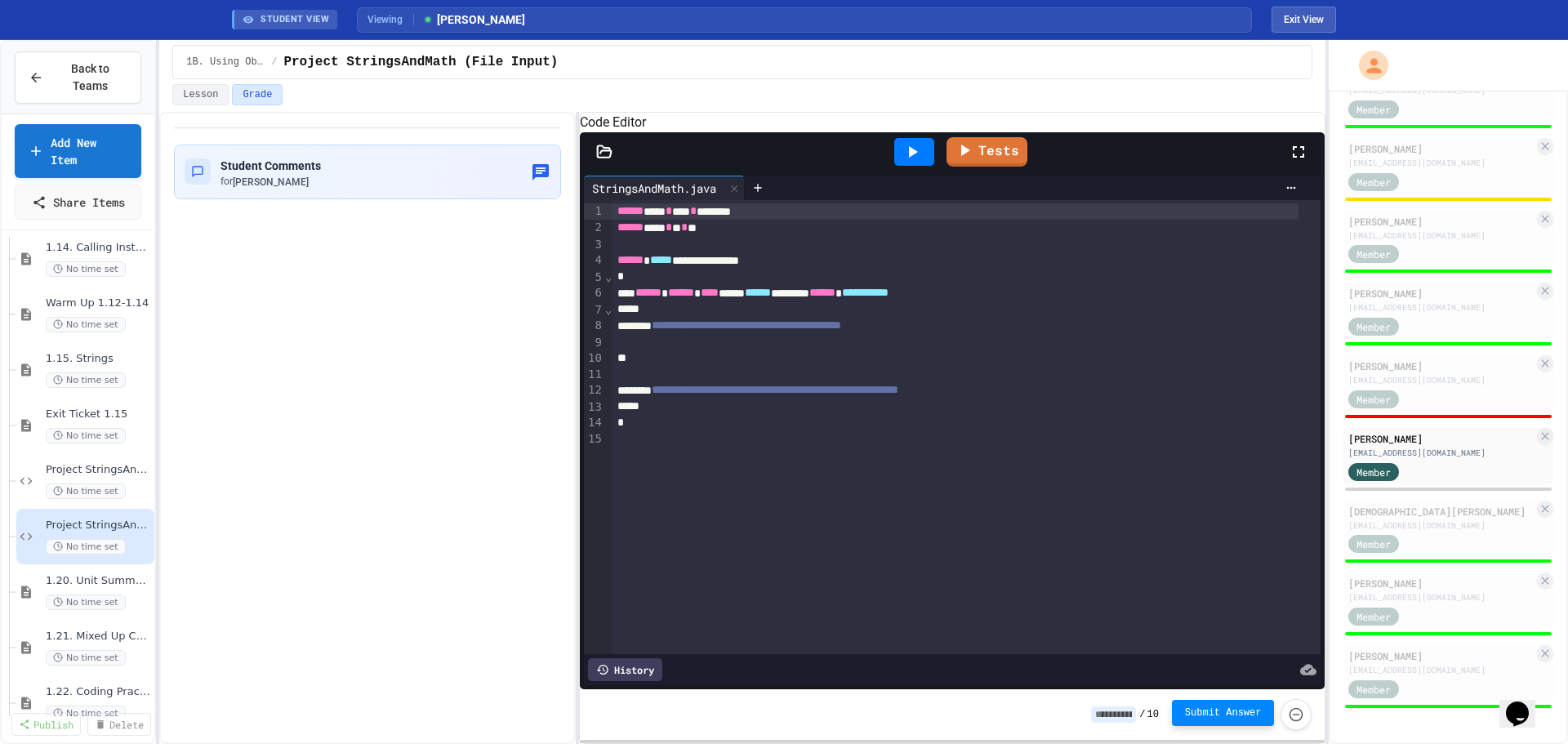
scroll to position [1062, 0]
